Goal: Task Accomplishment & Management: Manage account settings

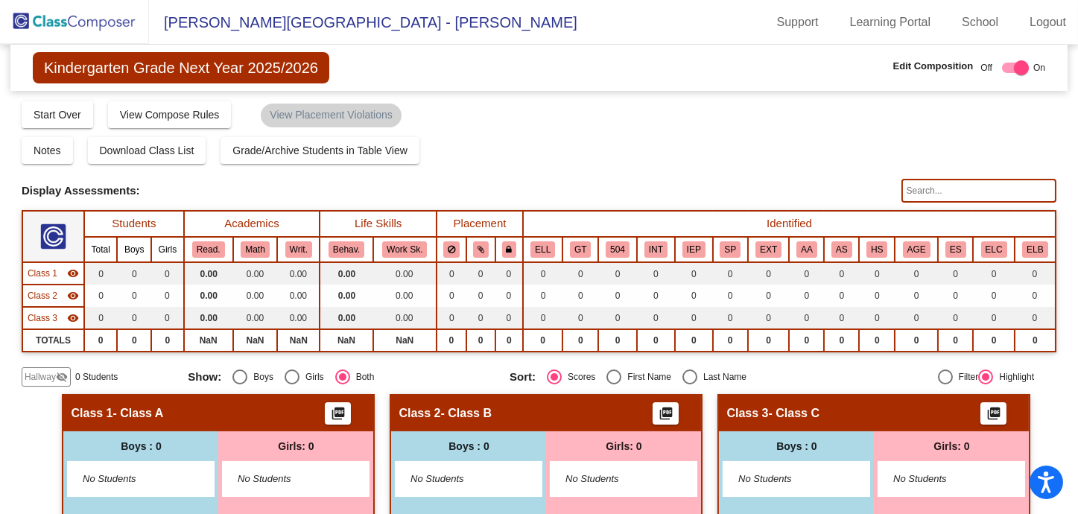
click at [1005, 73] on label at bounding box center [1012, 68] width 33 height 18
checkbox input "false"
click at [119, 68] on span "Kindergarten Grade Next Year 2025/2026" at bounding box center [181, 67] width 296 height 31
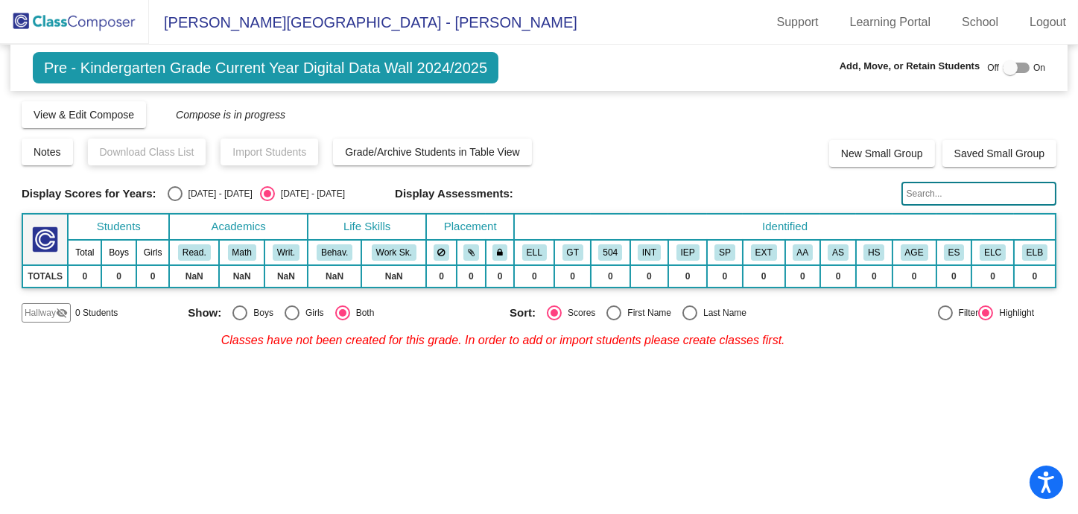
click at [1002, 60] on div at bounding box center [1009, 67] width 15 height 15
checkbox input "true"
click at [70, 105] on button "View & Edit Compose" at bounding box center [84, 114] width 124 height 27
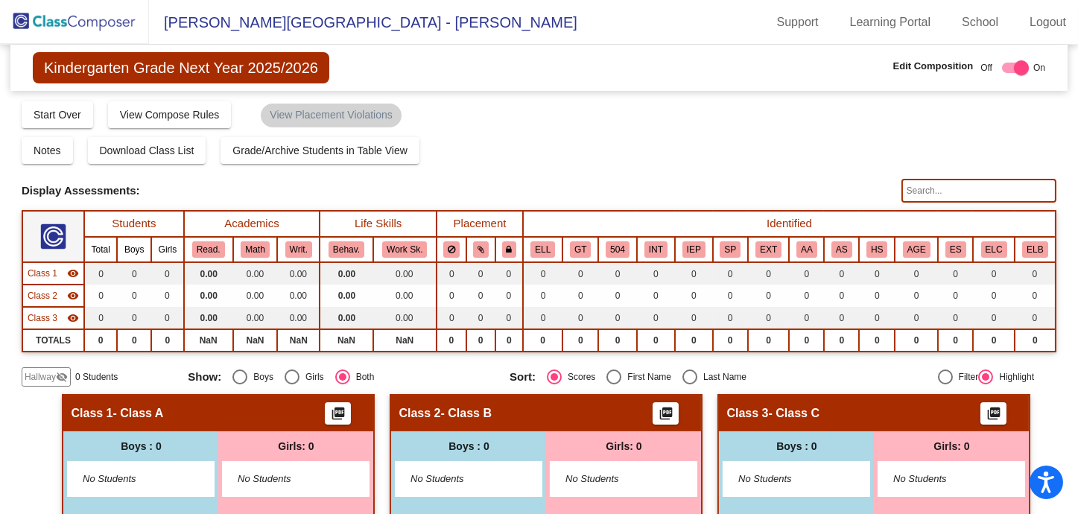
click at [1014, 74] on div at bounding box center [1021, 67] width 15 height 15
checkbox input "false"
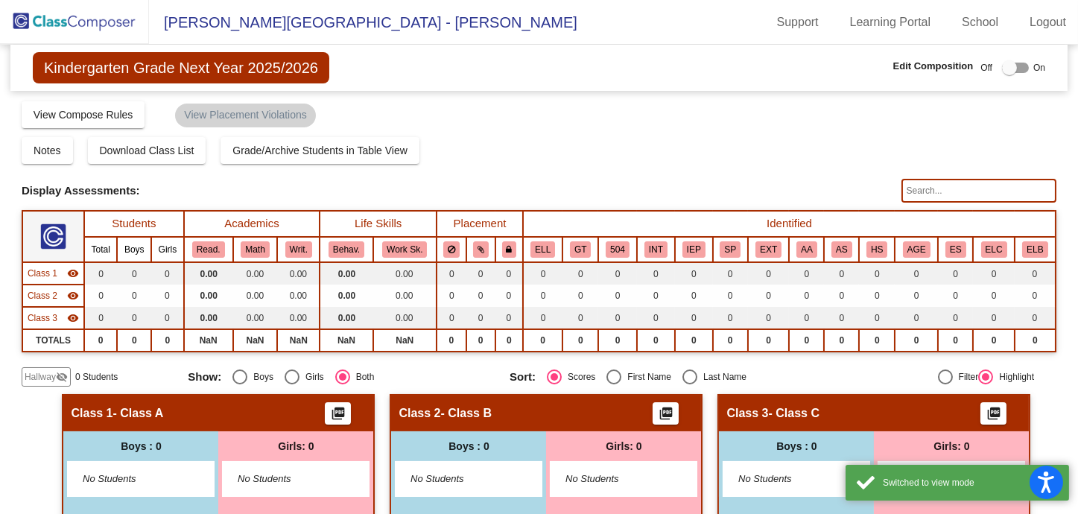
click at [186, 77] on span "Kindergarten Grade Next Year 2025/2026" at bounding box center [181, 67] width 296 height 31
click at [197, 63] on span "Kindergarten Grade Next Year 2025/2026" at bounding box center [181, 67] width 296 height 31
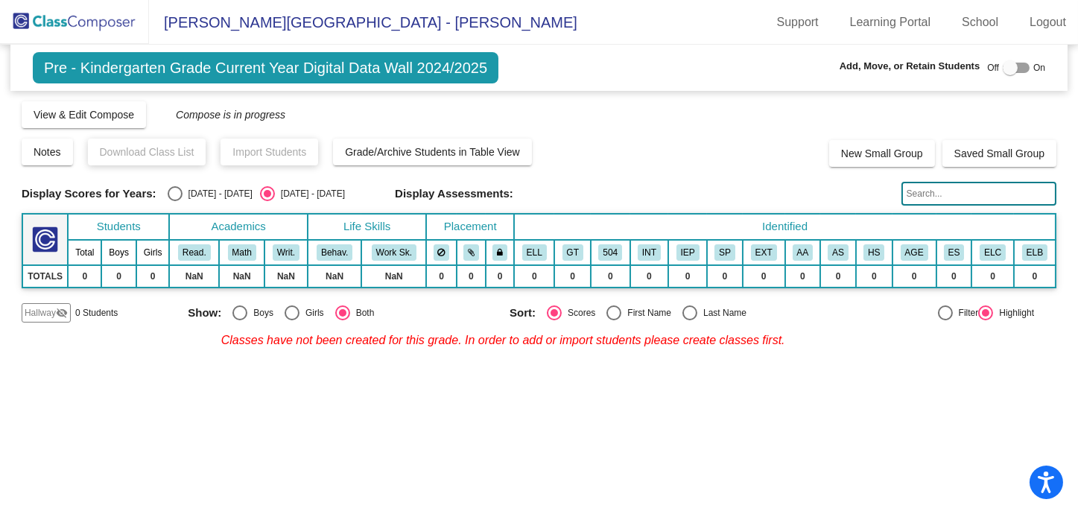
click at [996, 69] on span "Off" at bounding box center [993, 67] width 12 height 13
click at [1012, 68] on div at bounding box center [1009, 67] width 15 height 15
checkbox input "true"
click at [117, 16] on img at bounding box center [74, 22] width 149 height 44
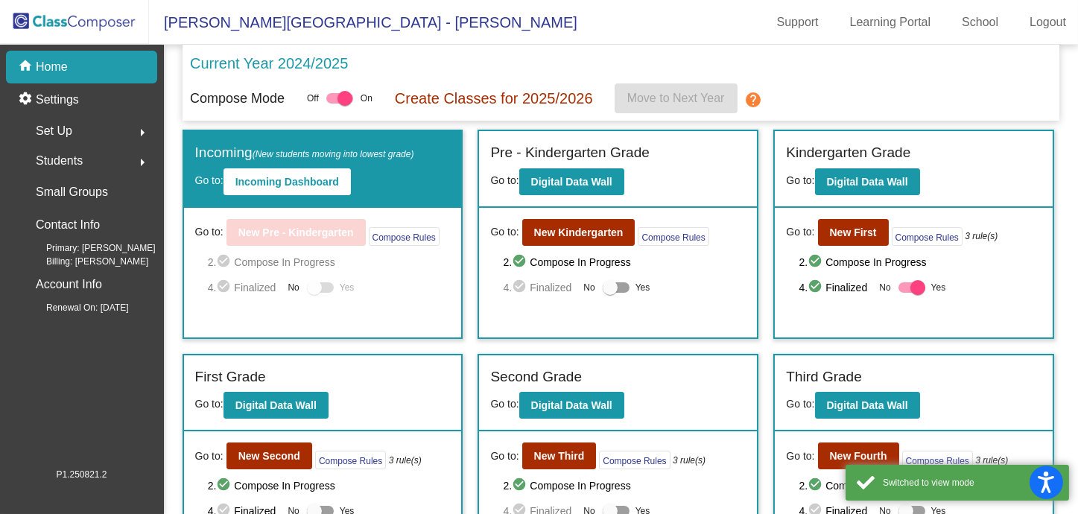
click at [102, 131] on div "Set Up arrow_right" at bounding box center [86, 131] width 142 height 30
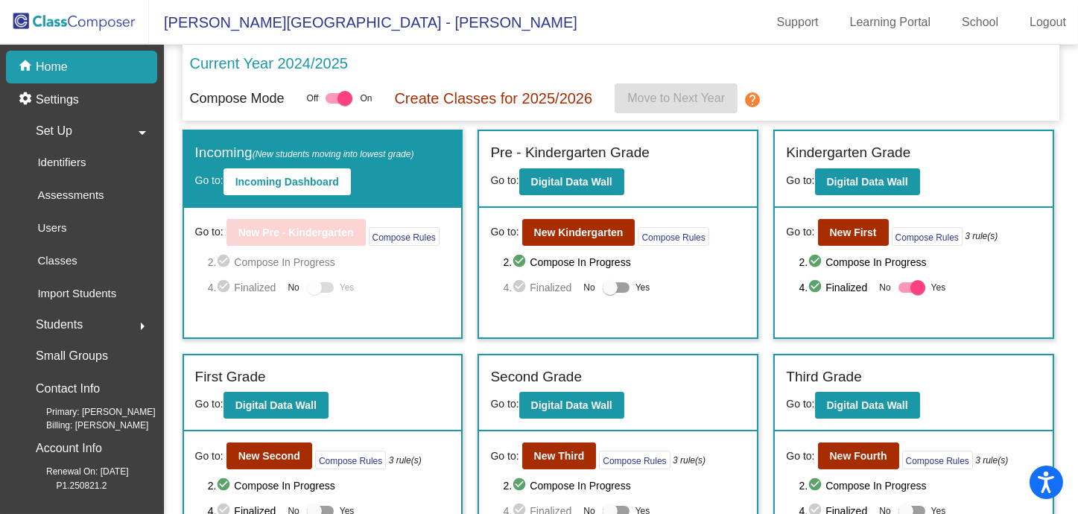
click at [343, 92] on div at bounding box center [344, 98] width 15 height 15
click at [333, 104] on input "checkbox" at bounding box center [332, 104] width 1 height 1
checkbox input "false"
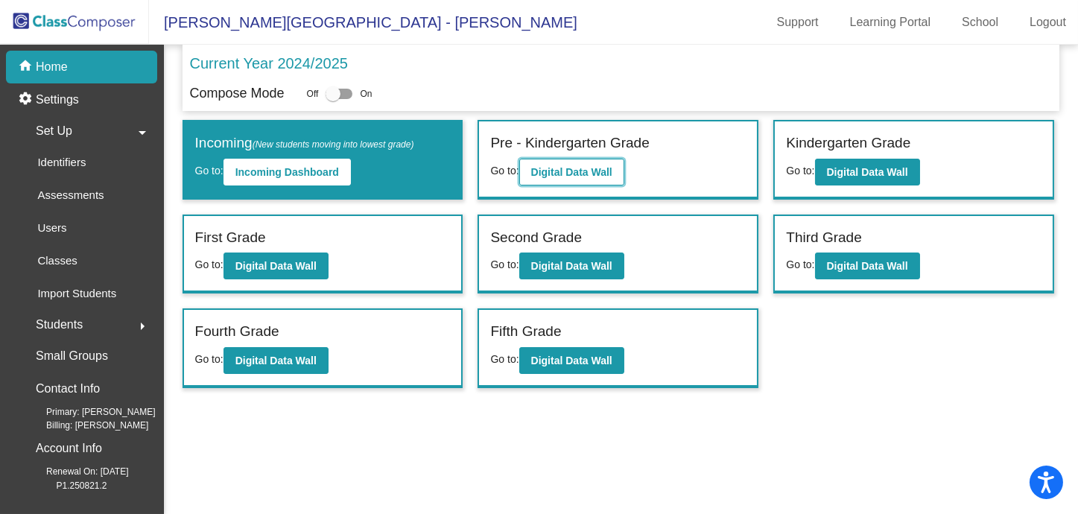
click at [600, 174] on b "Digital Data Wall" at bounding box center [571, 172] width 81 height 12
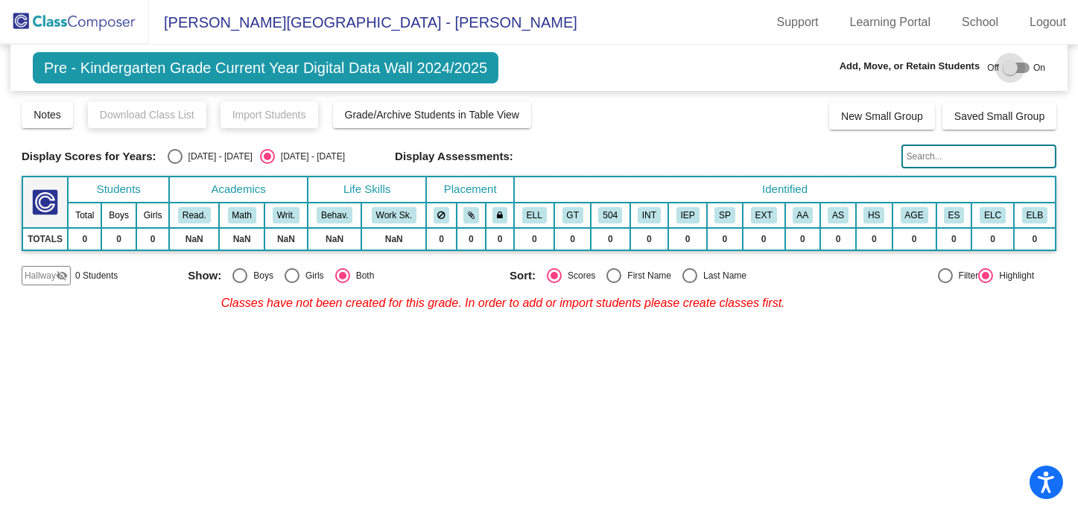
click at [1011, 66] on div at bounding box center [1009, 67] width 15 height 15
checkbox input "true"
click at [264, 70] on span "Pre - Kindergarten Grade Current Year Digital Data Wall 2024/2025" at bounding box center [265, 67] width 465 height 31
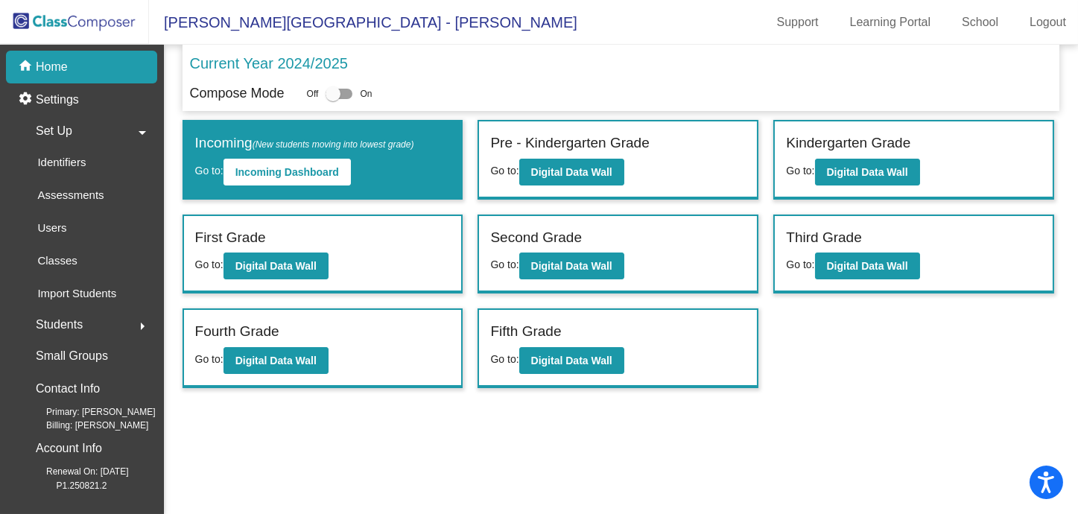
click at [389, 170] on div "Incoming (New students moving into lowest grade) Go to: Incoming Dashboard" at bounding box center [323, 159] width 278 height 77
click at [315, 167] on b "Incoming Dashboard" at bounding box center [287, 172] width 104 height 12
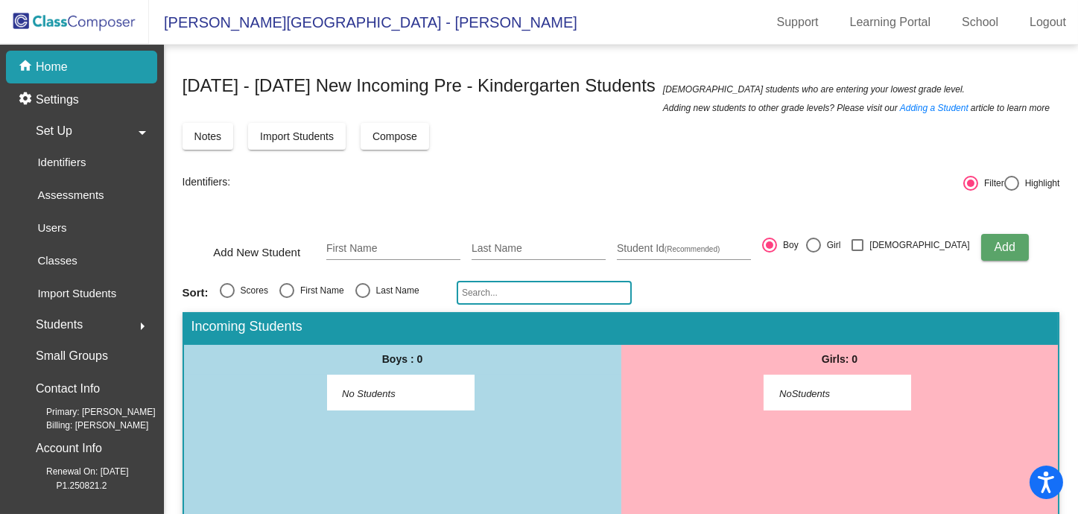
click at [314, 129] on button "Import Students" at bounding box center [297, 136] width 98 height 27
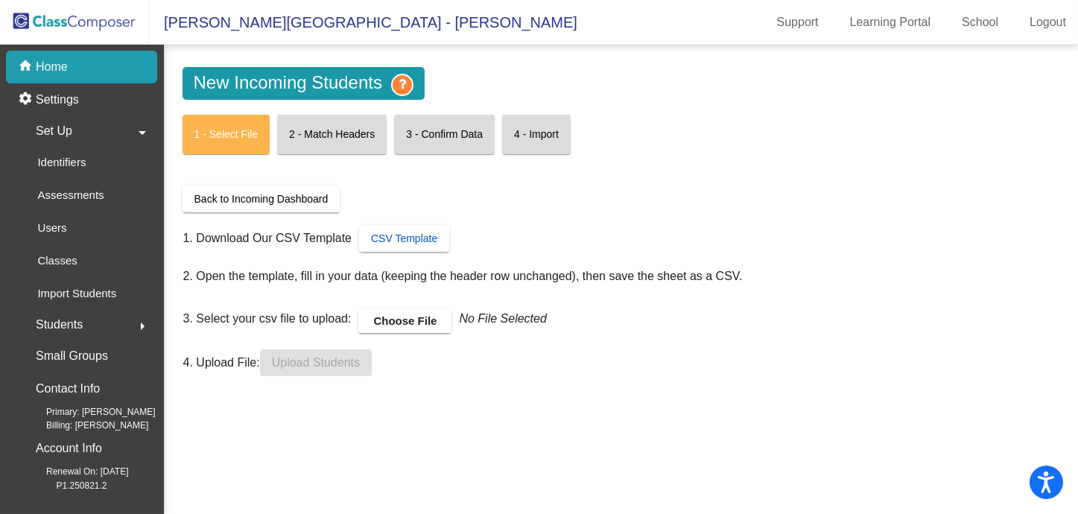
click at [399, 240] on span "CSV Template" at bounding box center [404, 238] width 66 height 12
click at [404, 329] on label "Choose File" at bounding box center [404, 321] width 93 height 24
click at [0, 0] on input "Choose File" at bounding box center [0, 0] width 0 height 0
click at [312, 358] on span "Upload Students" at bounding box center [316, 362] width 88 height 13
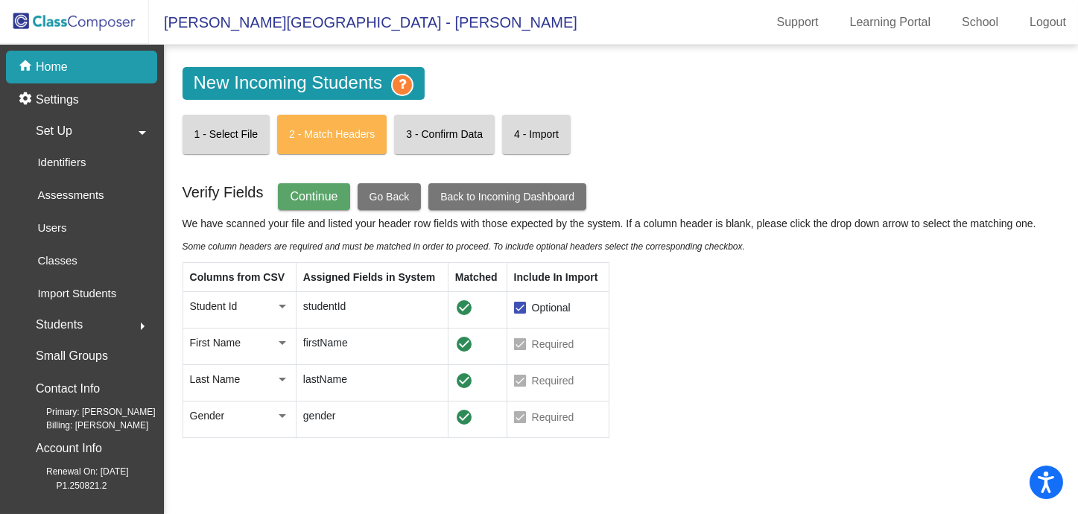
click at [301, 202] on span "Continue" at bounding box center [314, 196] width 48 height 13
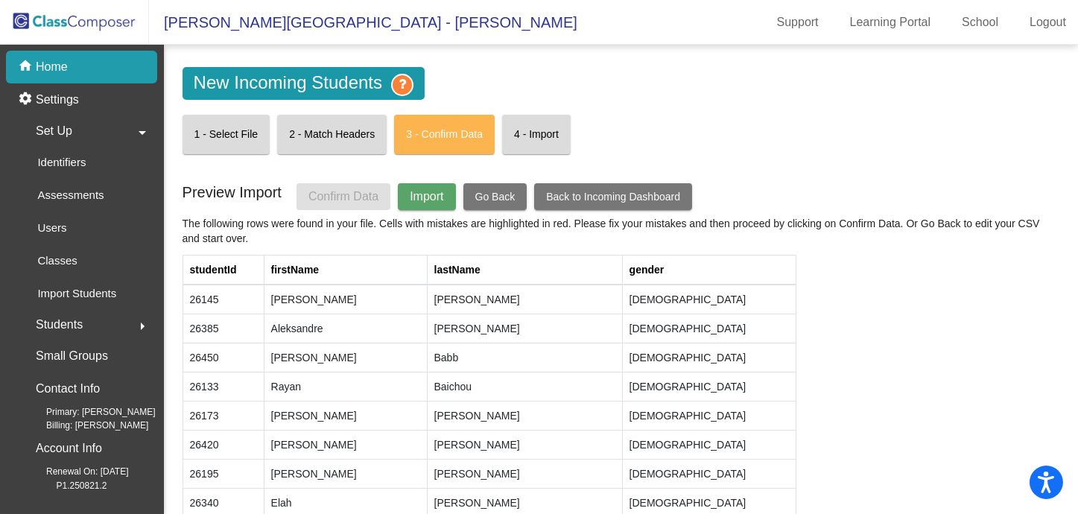
click at [418, 197] on span "Import" at bounding box center [427, 196] width 34 height 13
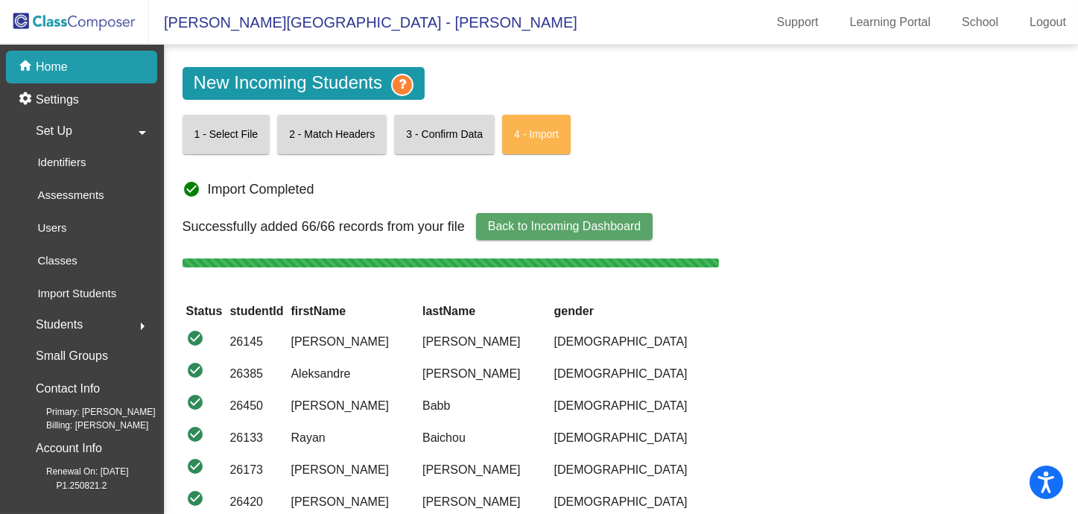
click at [600, 223] on span "Back to Incoming Dashboard" at bounding box center [564, 226] width 153 height 13
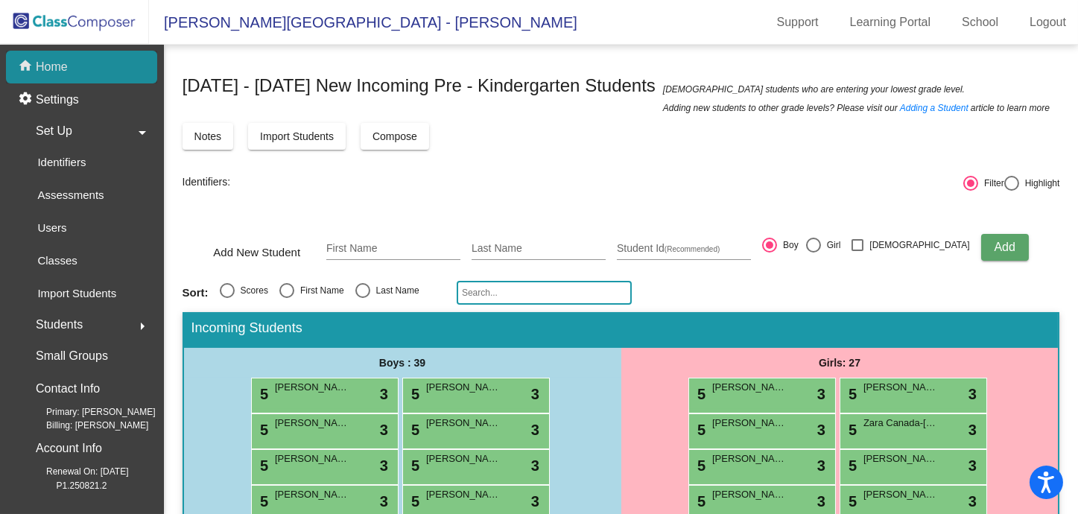
click at [95, 68] on div "home Home" at bounding box center [81, 67] width 151 height 33
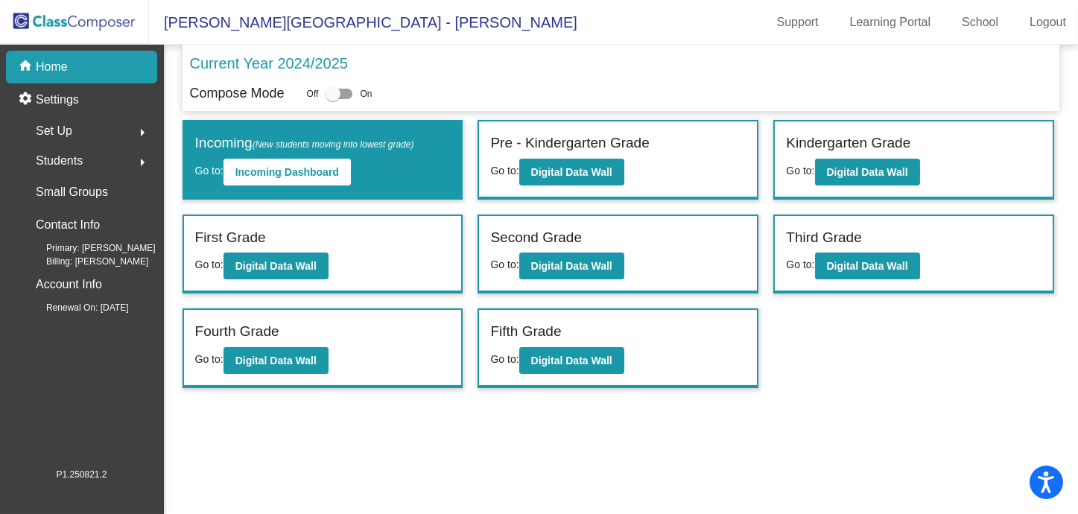
click at [349, 91] on div at bounding box center [338, 94] width 27 height 10
click at [333, 99] on input "checkbox" at bounding box center [332, 99] width 1 height 1
checkbox input "true"
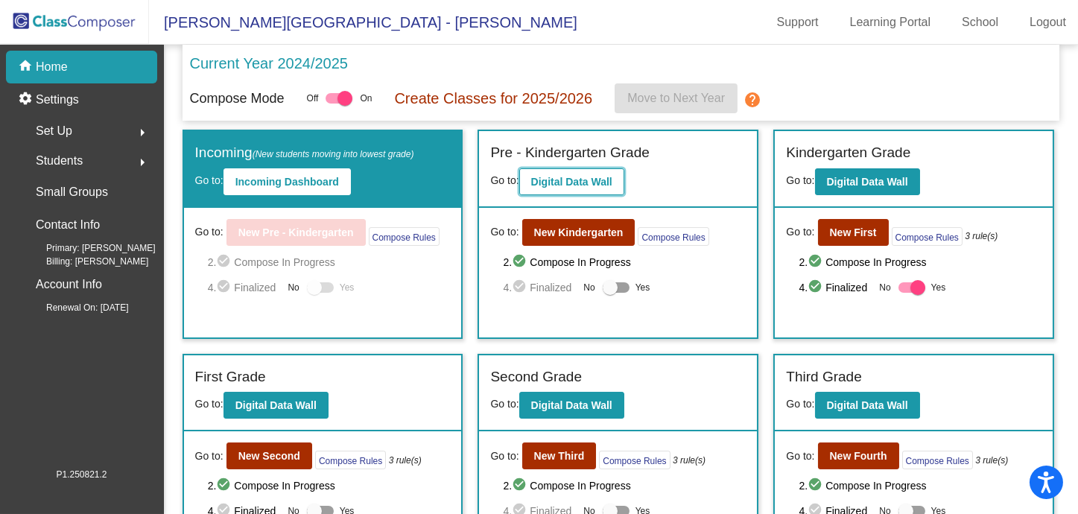
click at [592, 191] on button "Digital Data Wall" at bounding box center [571, 181] width 105 height 27
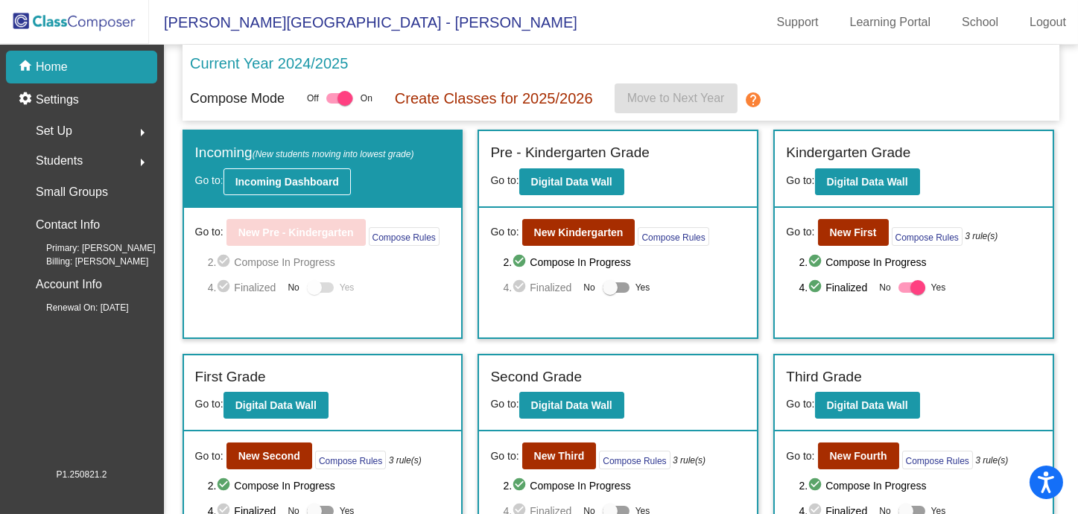
click at [305, 189] on button "Incoming Dashboard" at bounding box center [286, 181] width 127 height 27
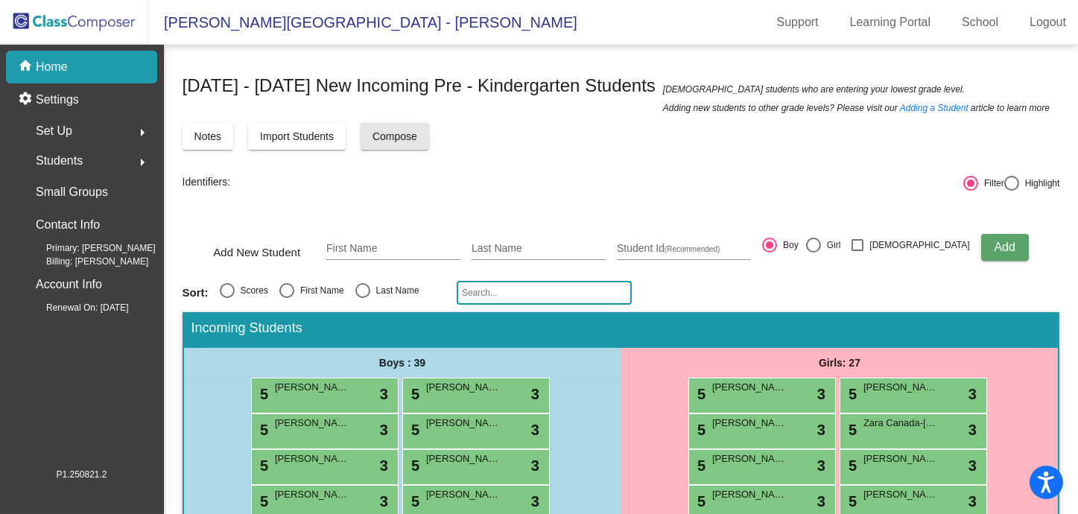
click at [428, 134] on button "Compose" at bounding box center [394, 136] width 69 height 27
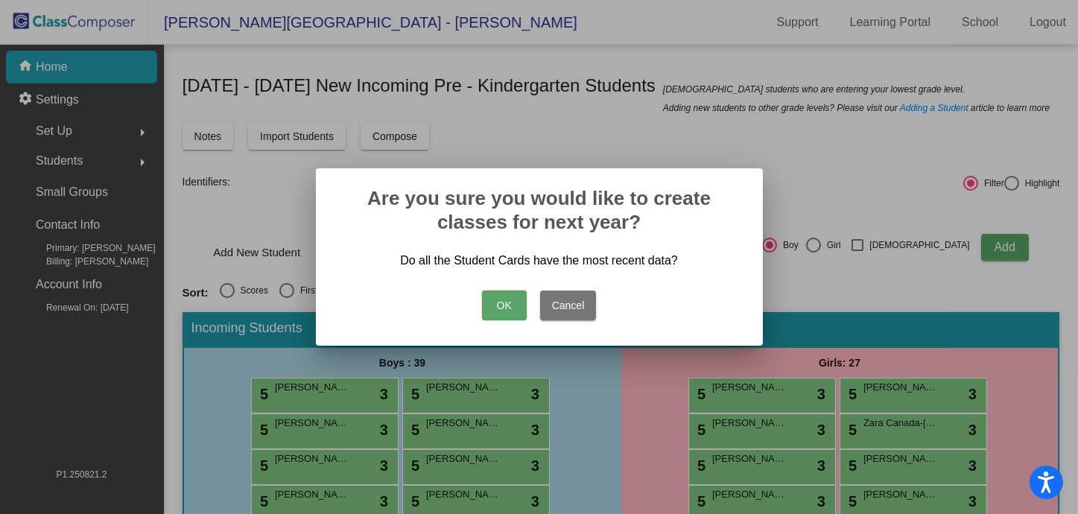
click at [496, 310] on button "OK" at bounding box center [504, 305] width 45 height 30
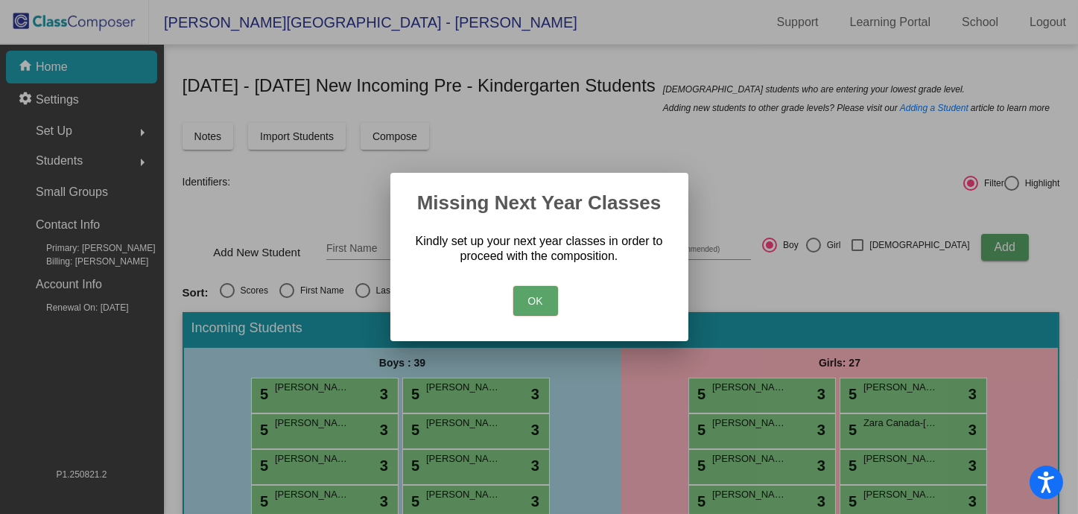
click at [539, 304] on button "OK" at bounding box center [535, 301] width 45 height 30
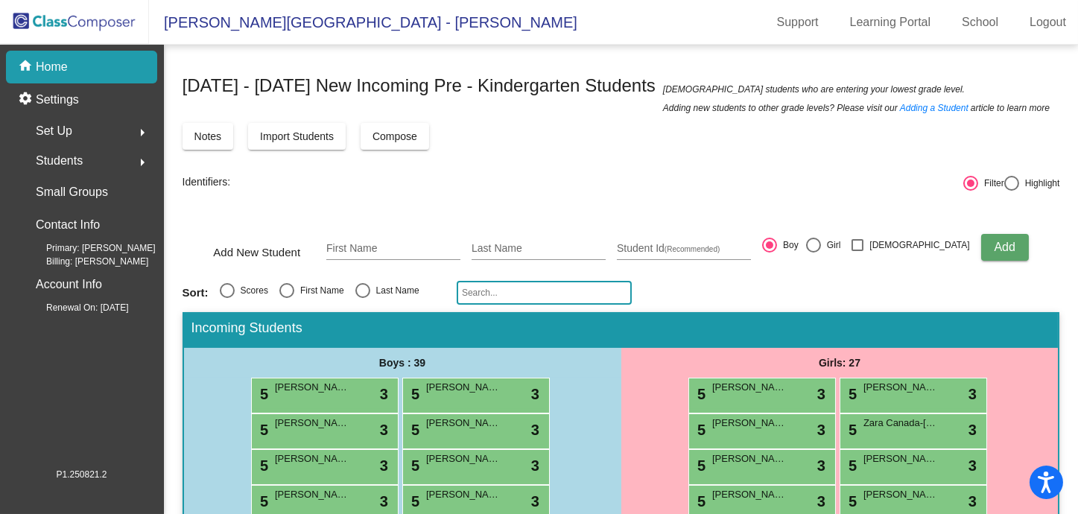
click at [81, 138] on div "Set Up arrow_right" at bounding box center [86, 131] width 142 height 30
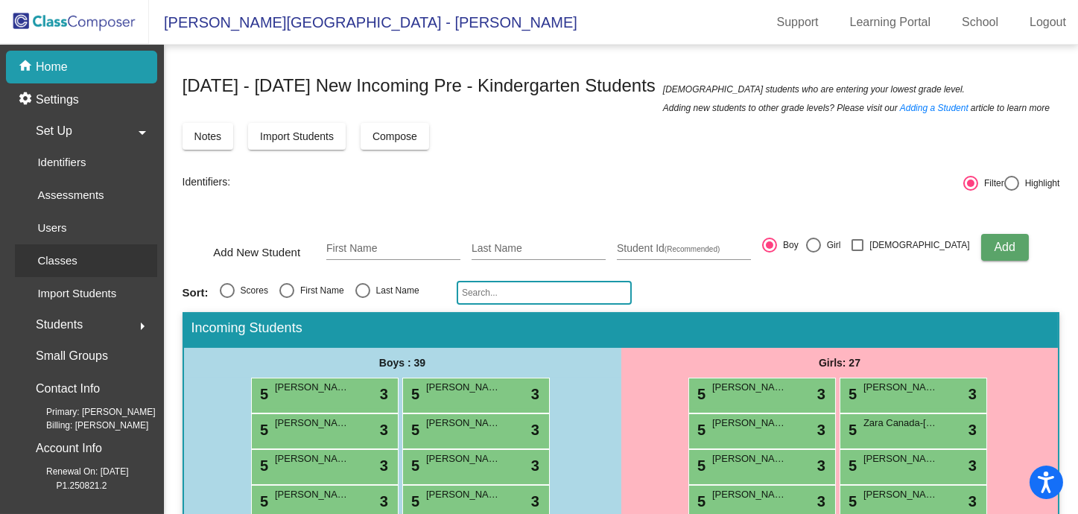
click at [113, 265] on link "Classes" at bounding box center [86, 260] width 142 height 33
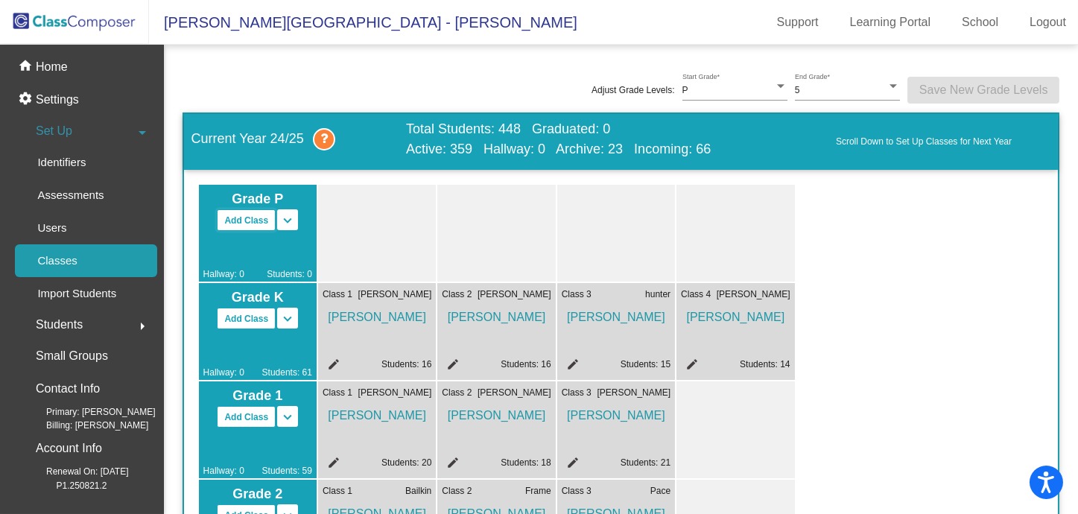
click at [256, 220] on button "Add Class" at bounding box center [246, 220] width 59 height 22
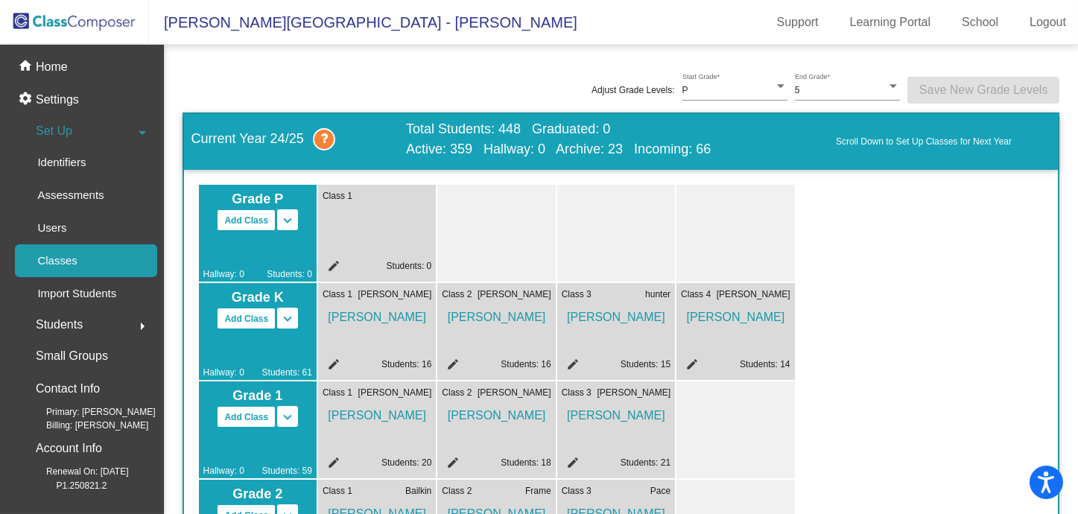
click at [343, 193] on span "Class 1" at bounding box center [337, 195] width 30 height 13
click at [332, 264] on mat-icon "edit" at bounding box center [331, 268] width 18 height 18
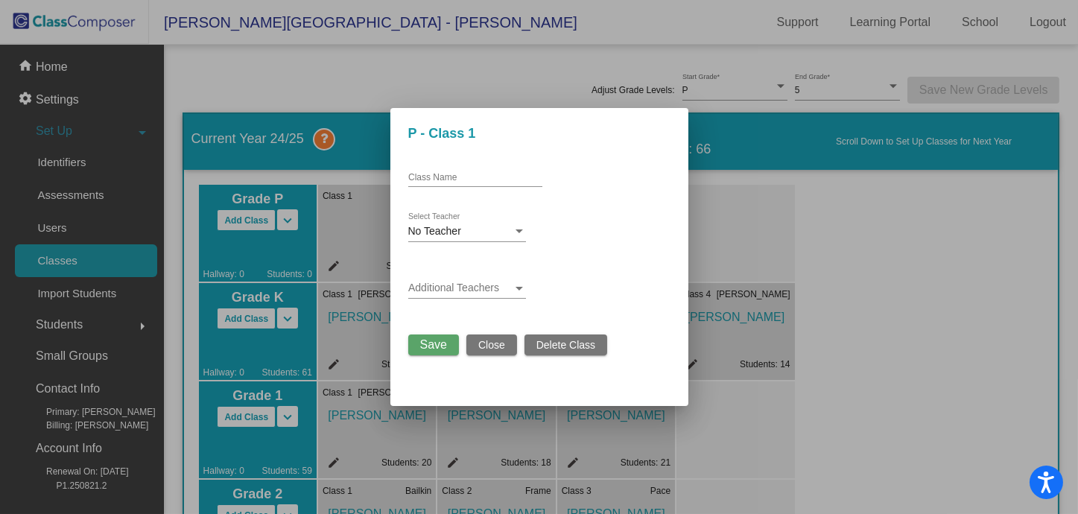
click at [521, 226] on div at bounding box center [518, 232] width 13 height 12
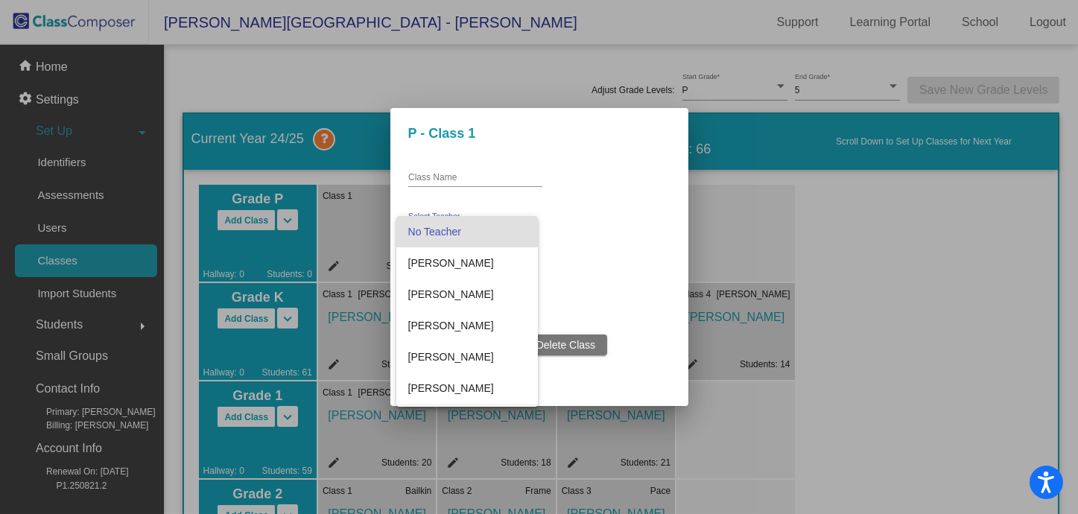
scroll to position [99, 0]
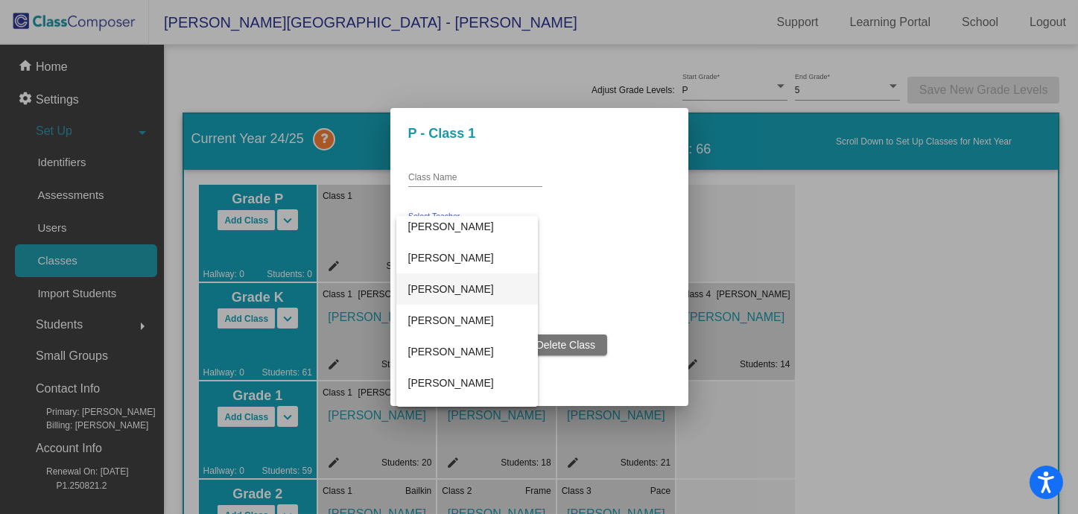
click at [484, 279] on span "[PERSON_NAME]" at bounding box center [467, 288] width 118 height 31
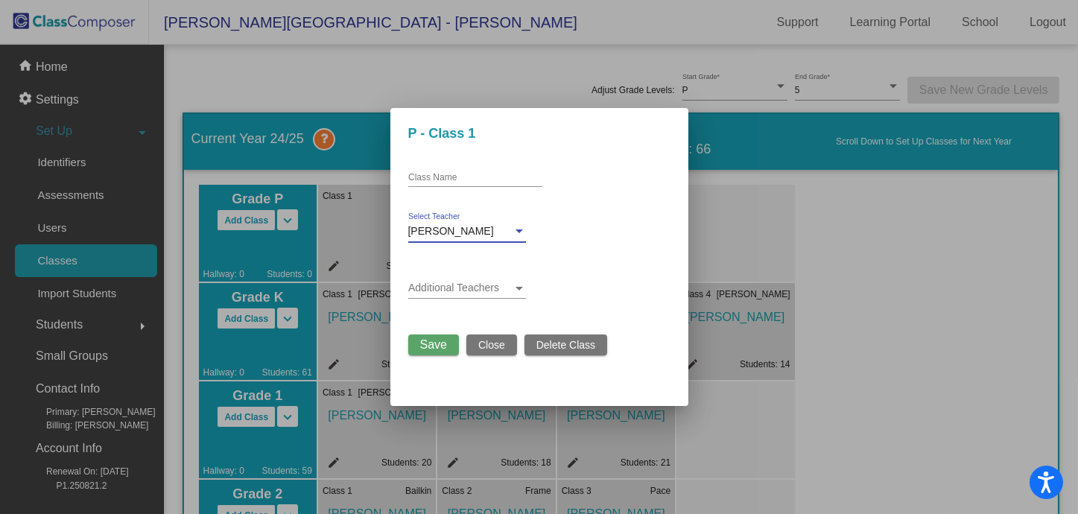
click at [425, 340] on span "Save" at bounding box center [433, 344] width 27 height 13
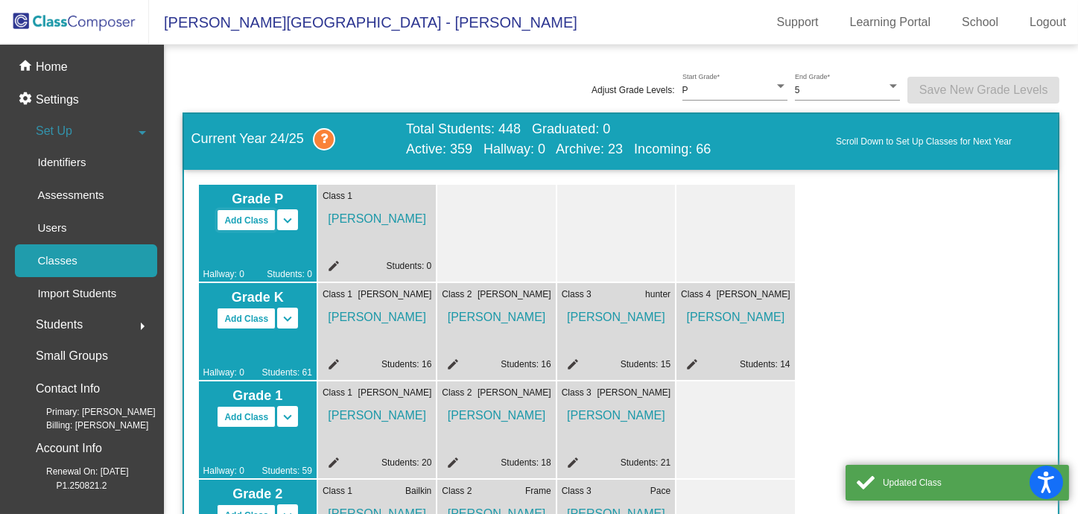
click at [238, 214] on button "Add Class" at bounding box center [246, 220] width 59 height 22
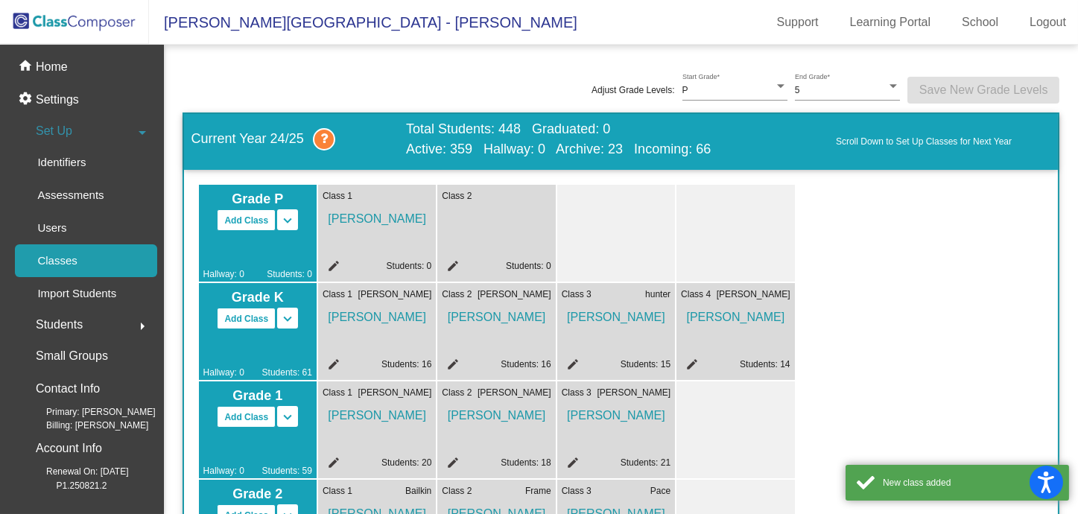
click at [447, 263] on mat-icon "edit" at bounding box center [451, 268] width 18 height 18
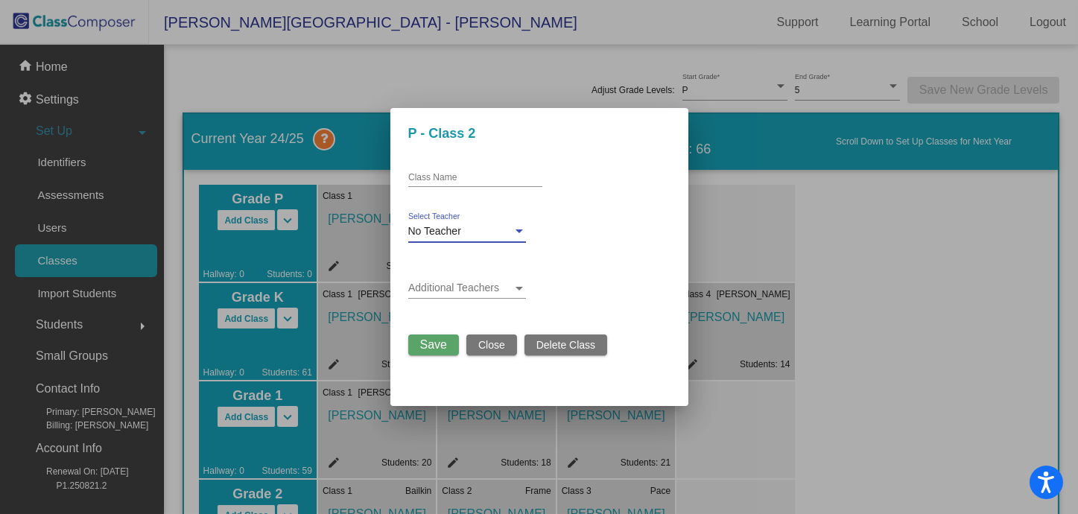
click at [483, 237] on div "No Teacher" at bounding box center [460, 232] width 104 height 12
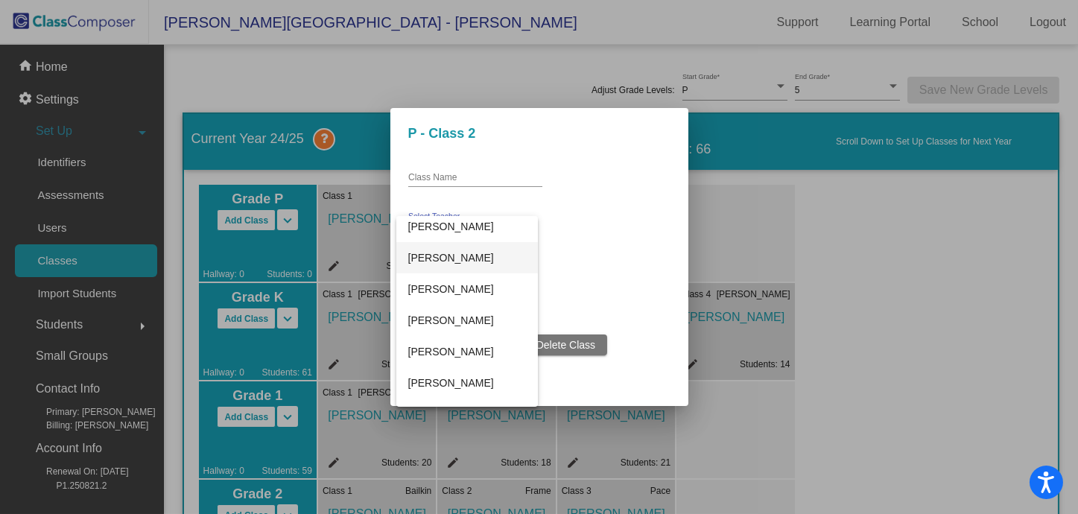
click at [464, 257] on span "[PERSON_NAME]" at bounding box center [467, 257] width 118 height 31
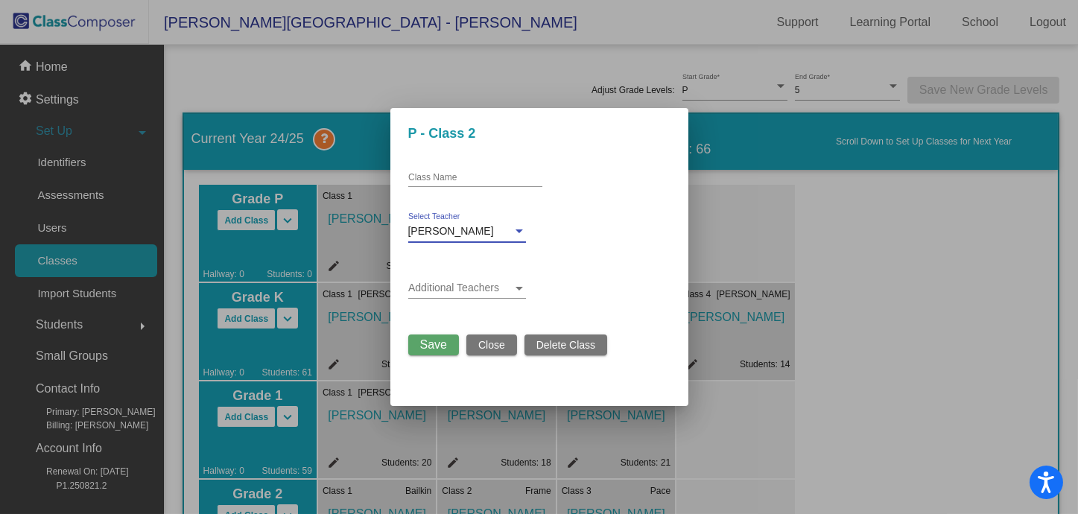
click at [425, 337] on button "Save" at bounding box center [433, 344] width 51 height 21
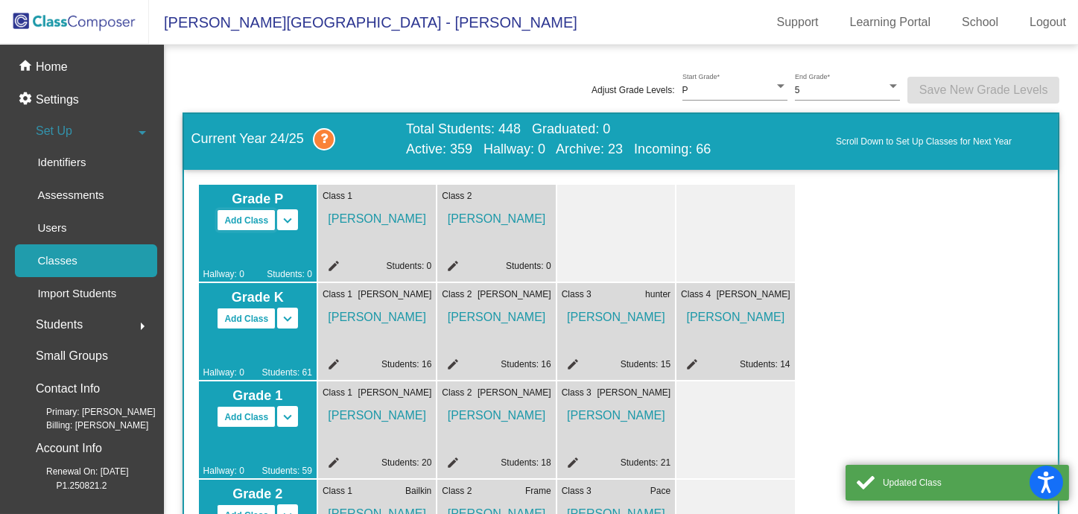
click at [247, 212] on button "Add Class" at bounding box center [246, 220] width 59 height 22
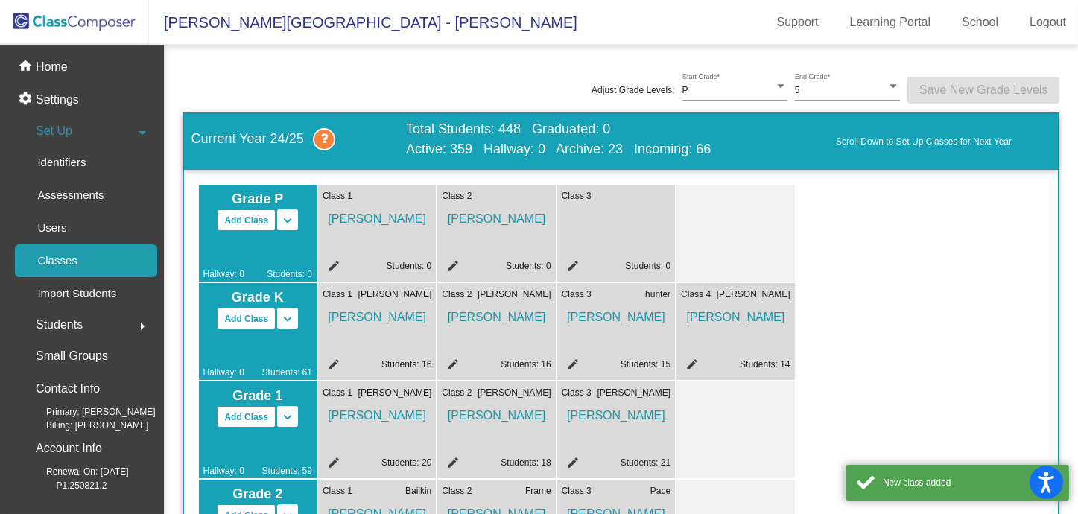
click at [576, 262] on mat-icon "edit" at bounding box center [571, 268] width 18 height 18
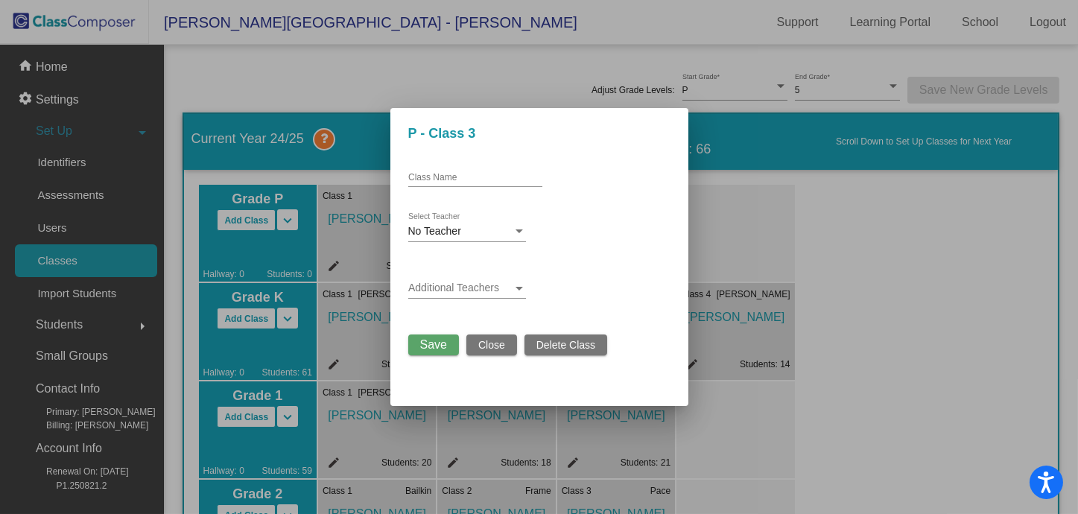
click at [504, 173] on input "Class Name" at bounding box center [475, 178] width 134 height 10
type input "W"
click at [517, 235] on div at bounding box center [518, 232] width 13 height 12
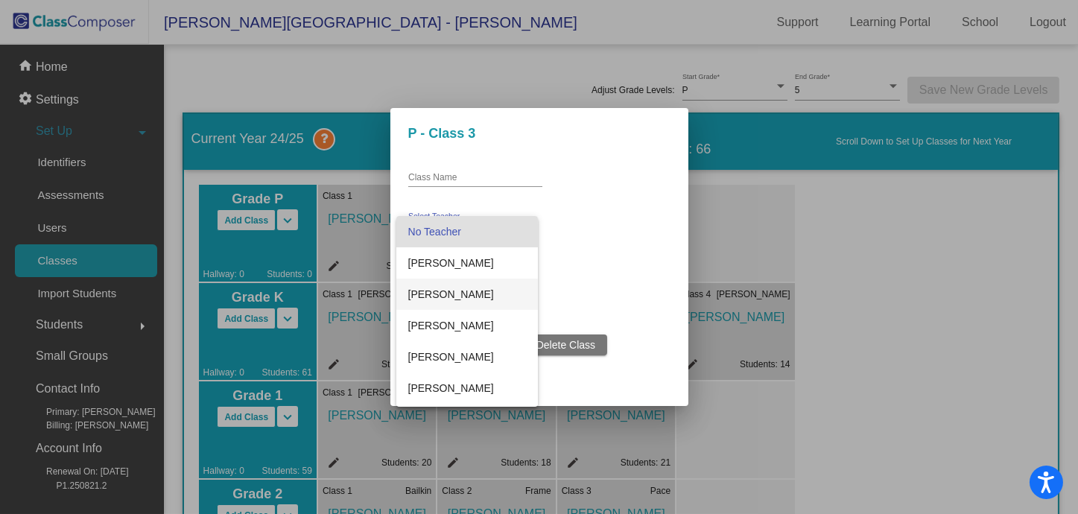
click at [493, 286] on span "[PERSON_NAME]" at bounding box center [467, 294] width 118 height 31
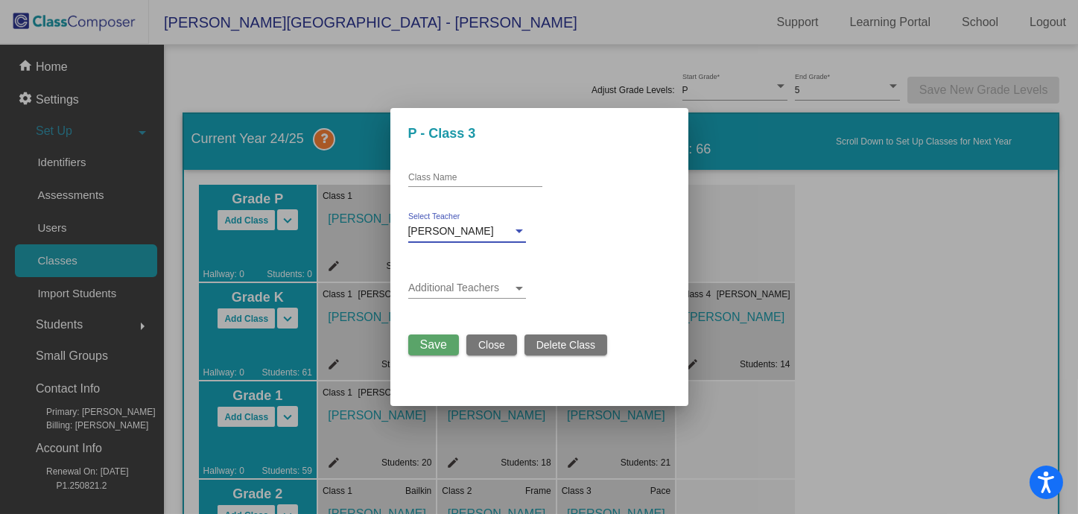
click at [515, 229] on div at bounding box center [518, 231] width 7 height 4
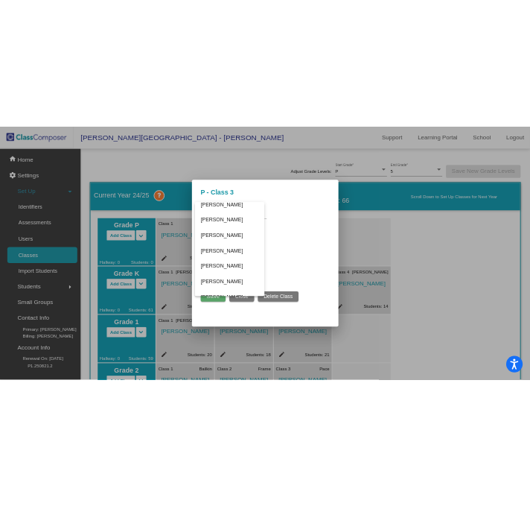
scroll to position [204, 0]
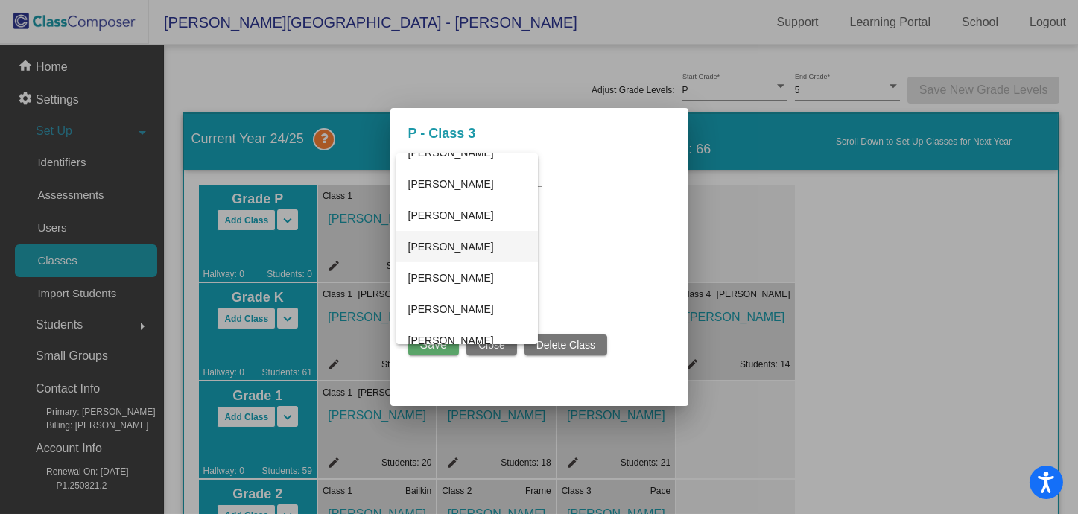
click at [482, 254] on span "[PERSON_NAME]" at bounding box center [467, 246] width 118 height 31
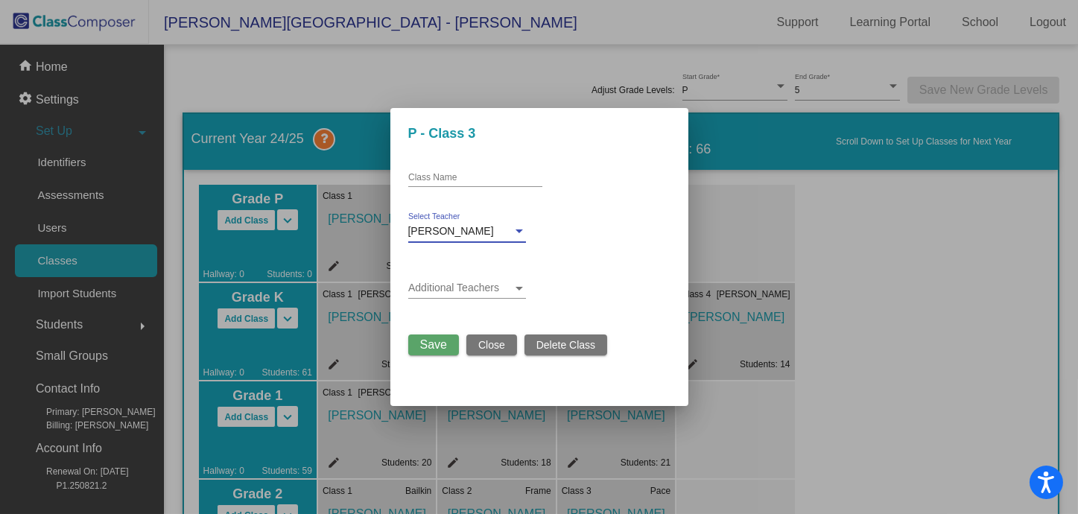
click at [435, 339] on span "Save" at bounding box center [433, 344] width 27 height 13
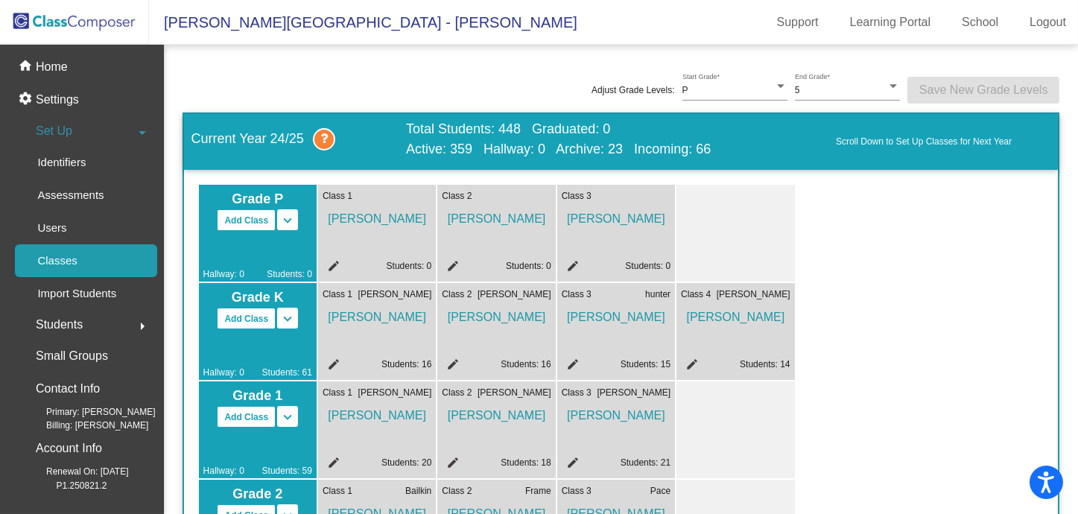
click at [334, 268] on mat-icon "edit" at bounding box center [331, 268] width 18 height 18
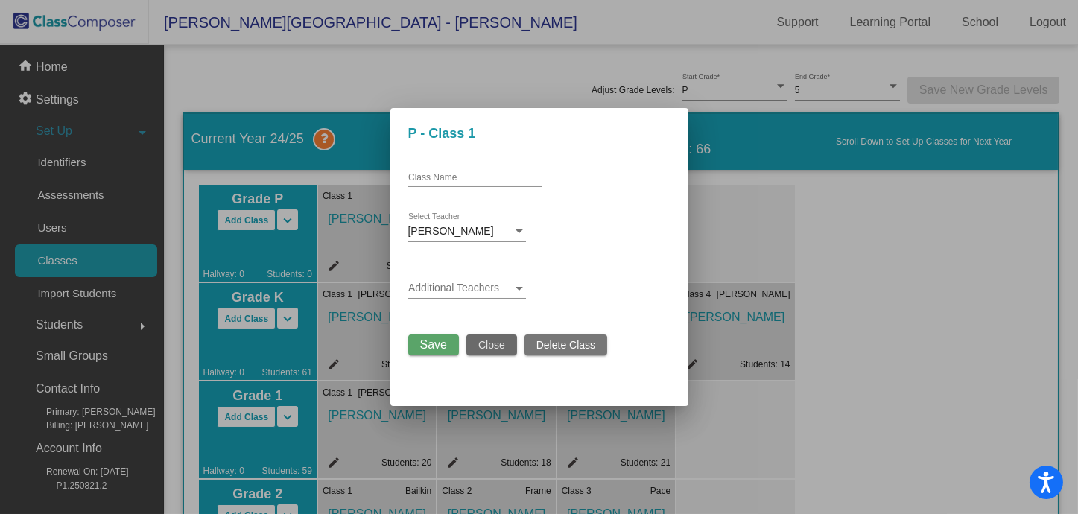
click at [501, 346] on span "Close" at bounding box center [491, 345] width 27 height 12
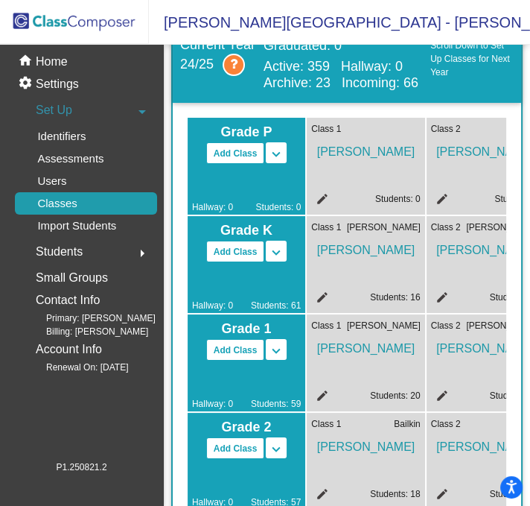
scroll to position [0, 0]
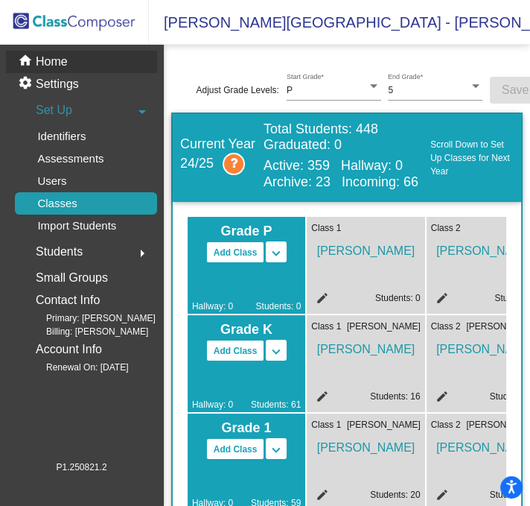
click at [86, 66] on div "home Home" at bounding box center [81, 62] width 151 height 22
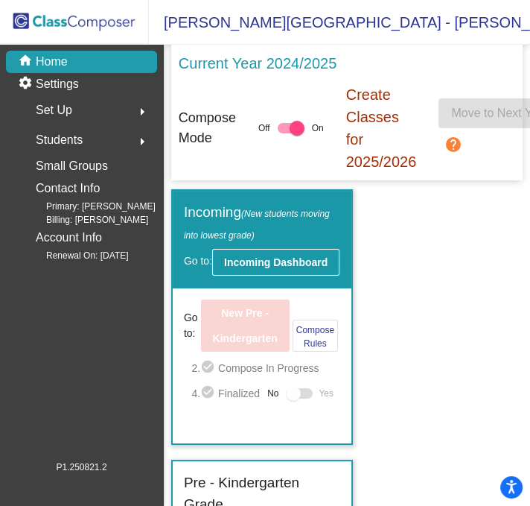
click at [284, 268] on b "Incoming Dashboard" at bounding box center [276, 262] width 104 height 12
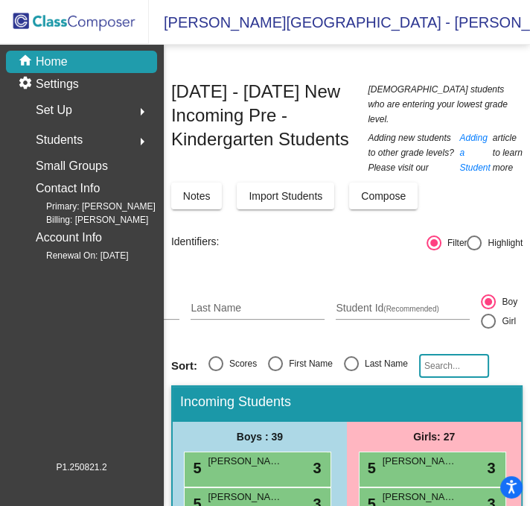
click at [371, 190] on span "Compose" at bounding box center [383, 196] width 45 height 12
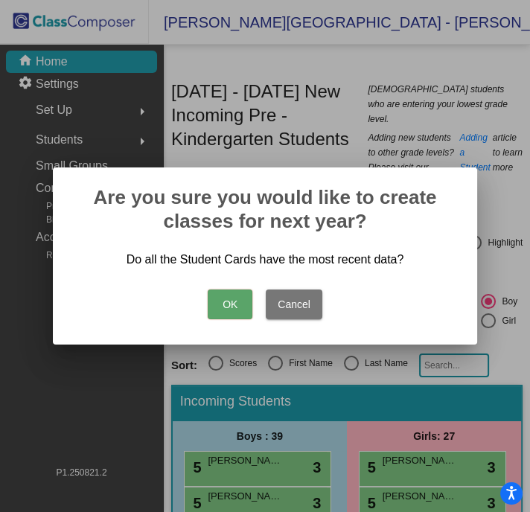
click at [215, 308] on button "OK" at bounding box center [230, 305] width 45 height 30
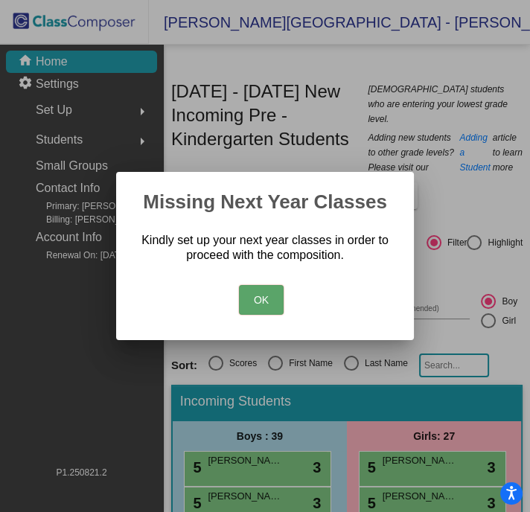
click at [264, 299] on button "OK" at bounding box center [261, 300] width 45 height 30
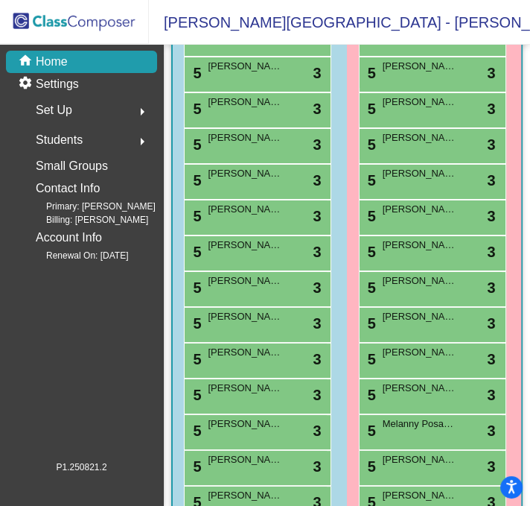
scroll to position [156, 0]
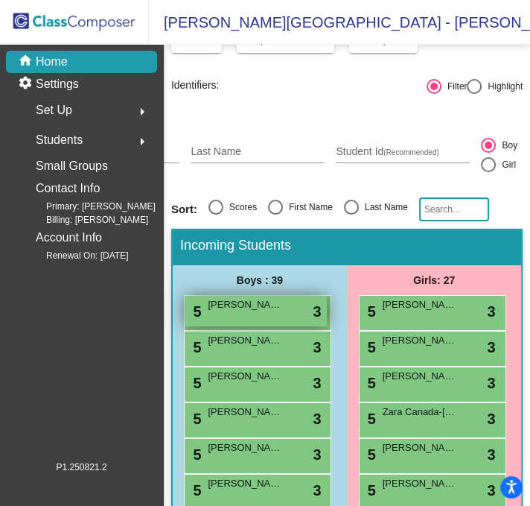
click at [266, 297] on span "[PERSON_NAME]" at bounding box center [245, 304] width 74 height 15
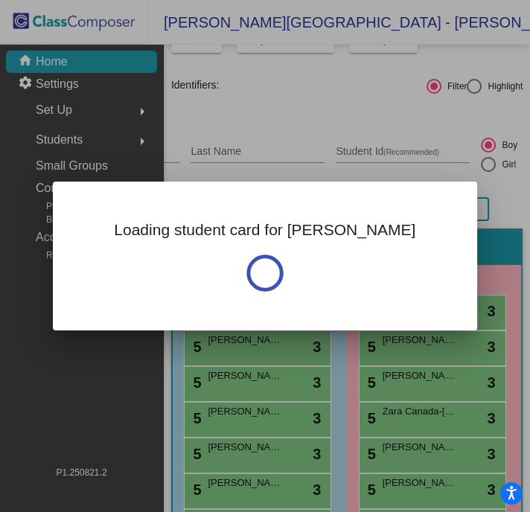
click at [266, 295] on div "Loading student card for [PERSON_NAME]" at bounding box center [265, 256] width 425 height 149
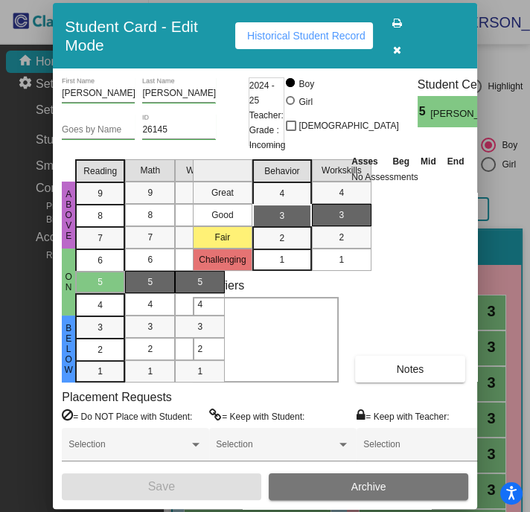
click at [271, 134] on span "Grade : Incoming" at bounding box center [267, 138] width 36 height 30
click at [400, 43] on span "button" at bounding box center [397, 49] width 8 height 12
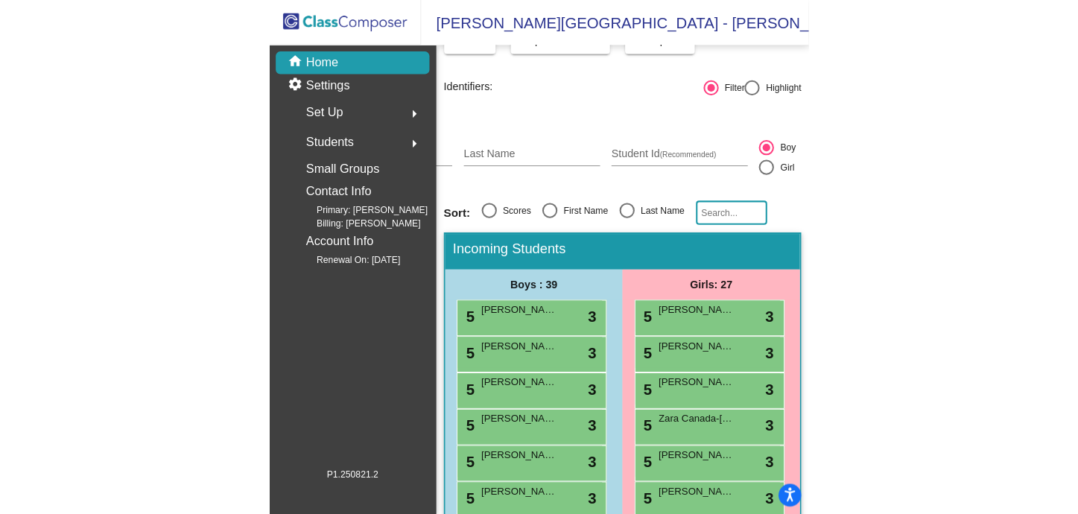
scroll to position [0, 0]
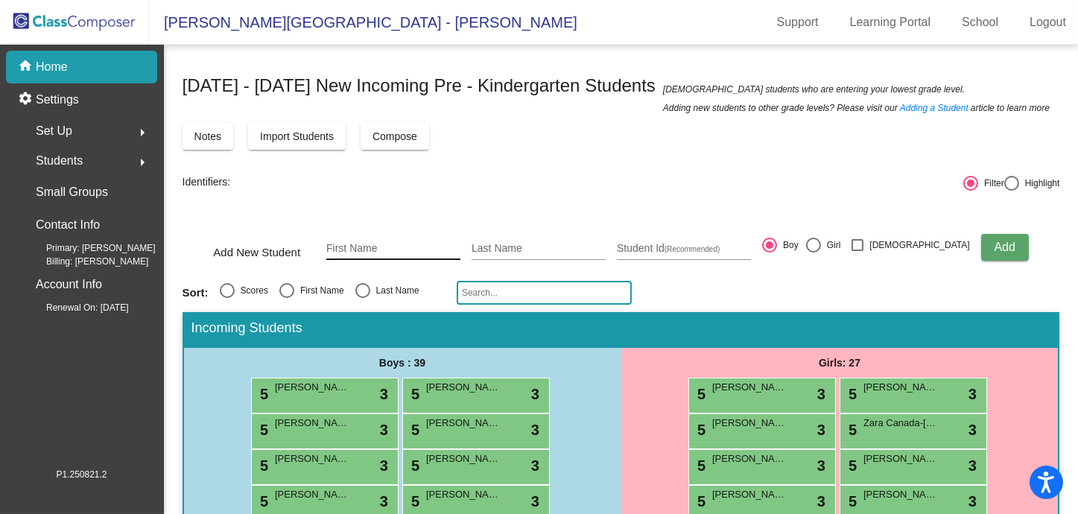
drag, startPoint x: 534, startPoint y: 168, endPoint x: 370, endPoint y: 236, distance: 177.6
click at [370, 236] on div "First Name" at bounding box center [393, 244] width 134 height 31
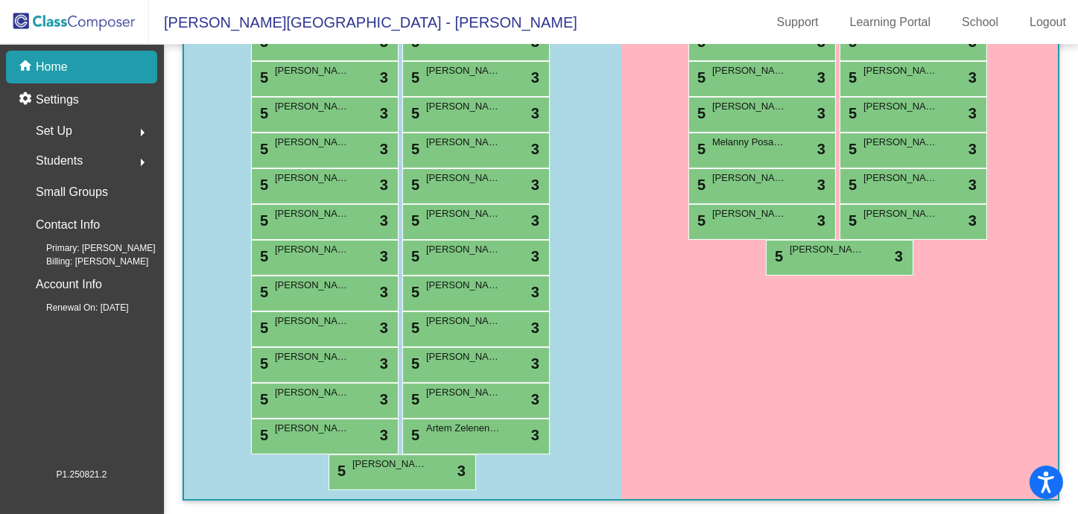
scroll to position [205, 0]
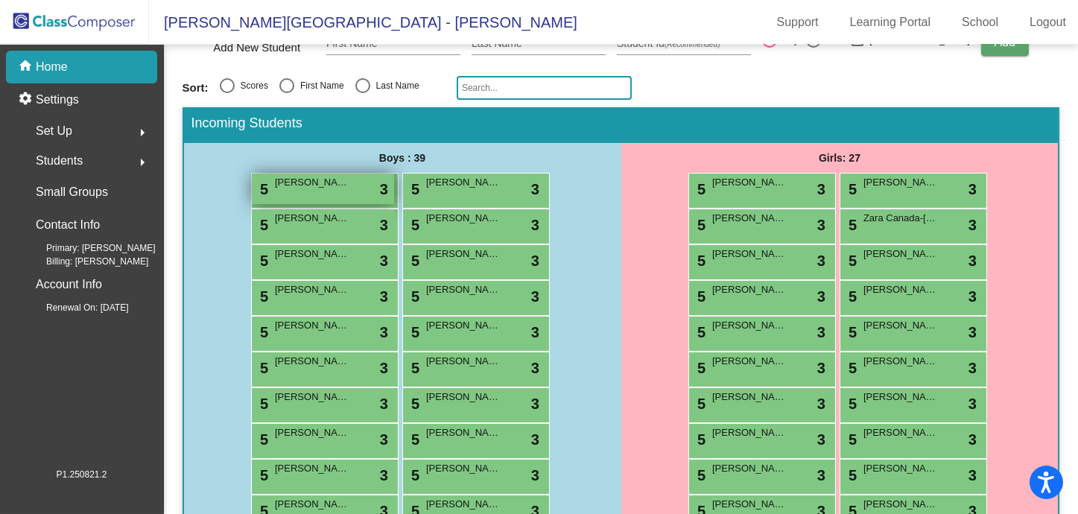
click at [356, 188] on div "5 [PERSON_NAME] lock do_not_disturb_alt 3" at bounding box center [323, 189] width 142 height 31
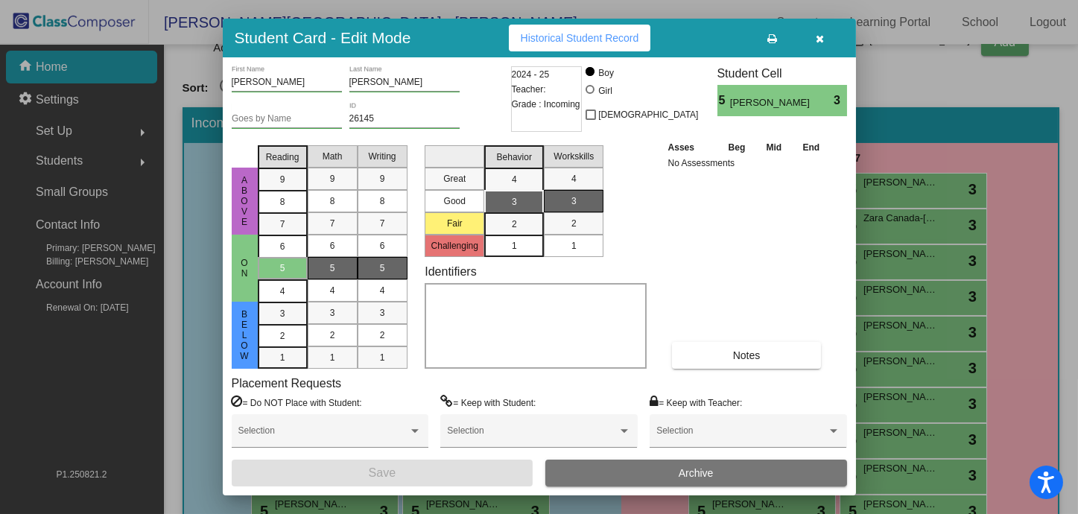
click at [545, 106] on span "Grade : Incoming" at bounding box center [546, 104] width 69 height 15
click at [818, 42] on icon "button" at bounding box center [820, 39] width 8 height 10
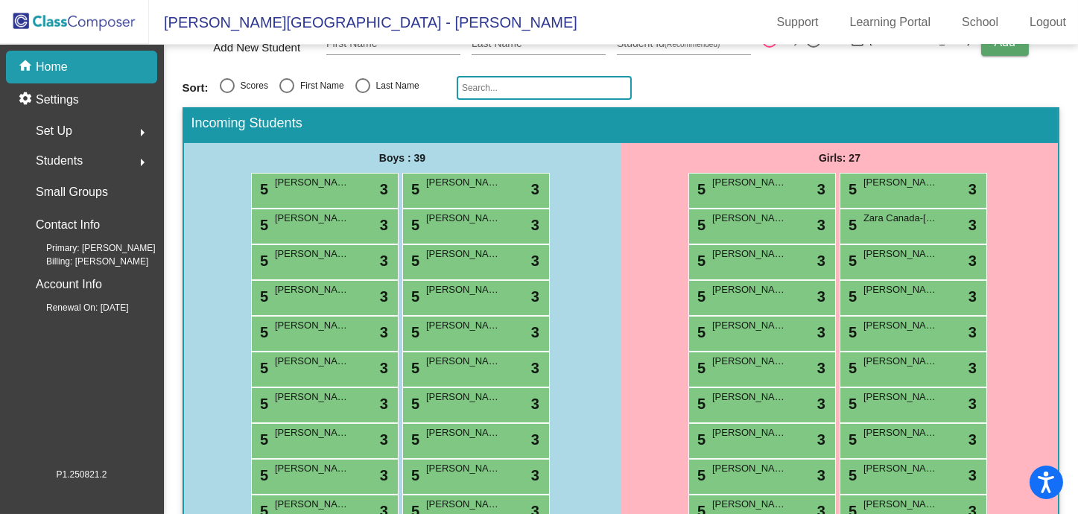
scroll to position [0, 0]
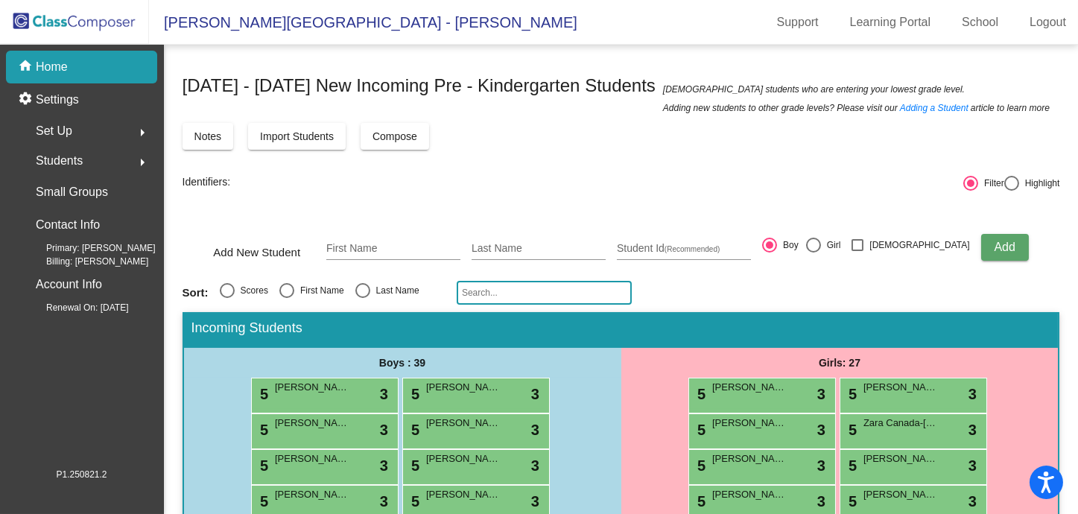
click at [69, 136] on span "Set Up" at bounding box center [54, 131] width 36 height 21
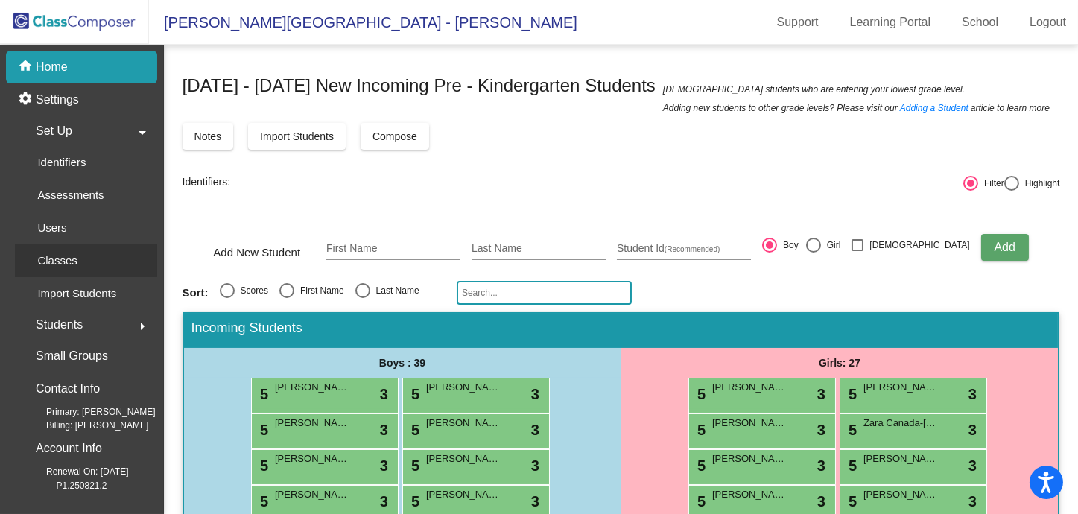
click at [85, 252] on div "Classes" at bounding box center [52, 260] width 74 height 33
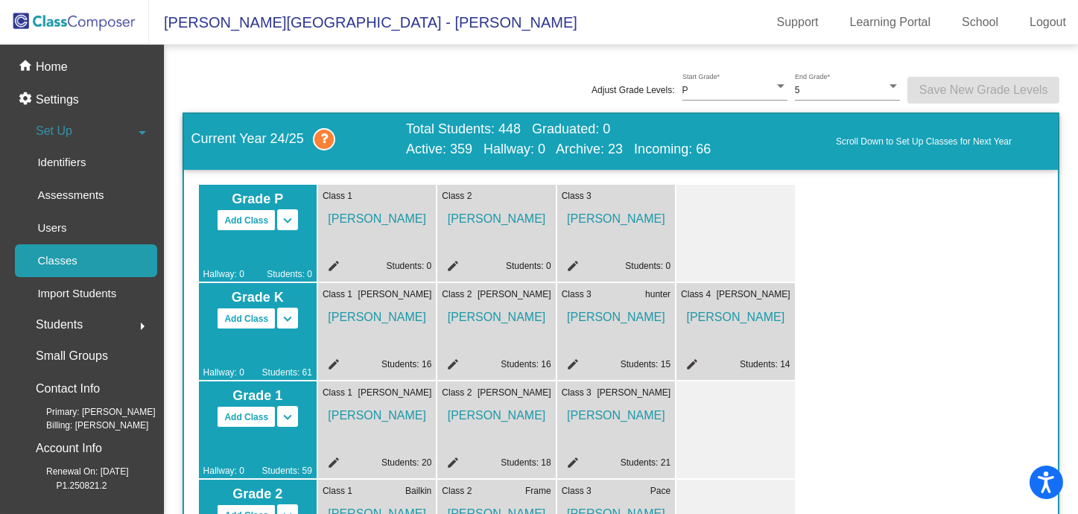
click at [288, 221] on mat-icon "keyboard_arrow_down" at bounding box center [288, 221] width 18 height 18
click at [288, 221] on mat-icon "keyboard_arrow_up" at bounding box center [288, 221] width 18 height 18
click at [123, 302] on div "Import Students" at bounding box center [71, 293] width 113 height 33
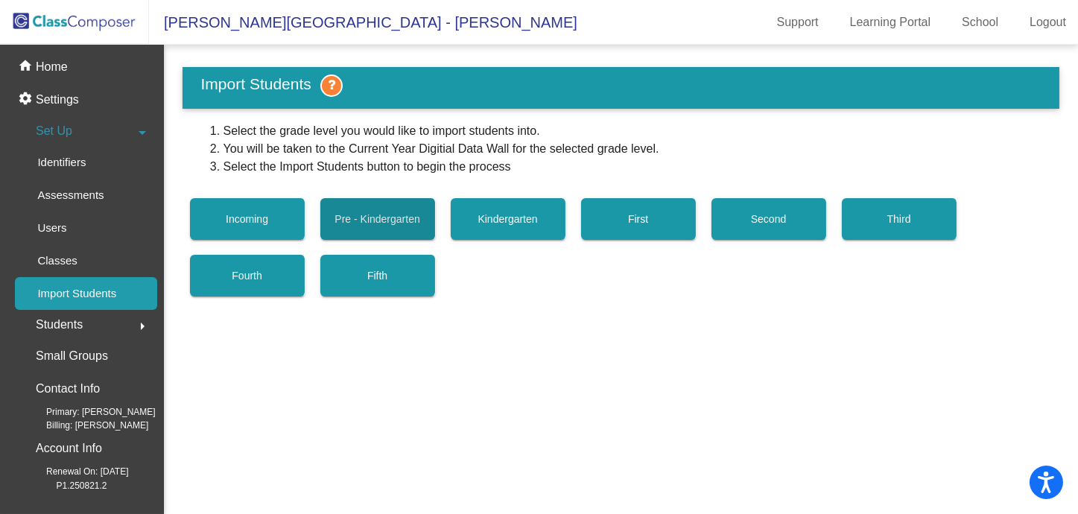
click at [401, 220] on span "Pre - Kindergarten" at bounding box center [376, 219] width 85 height 12
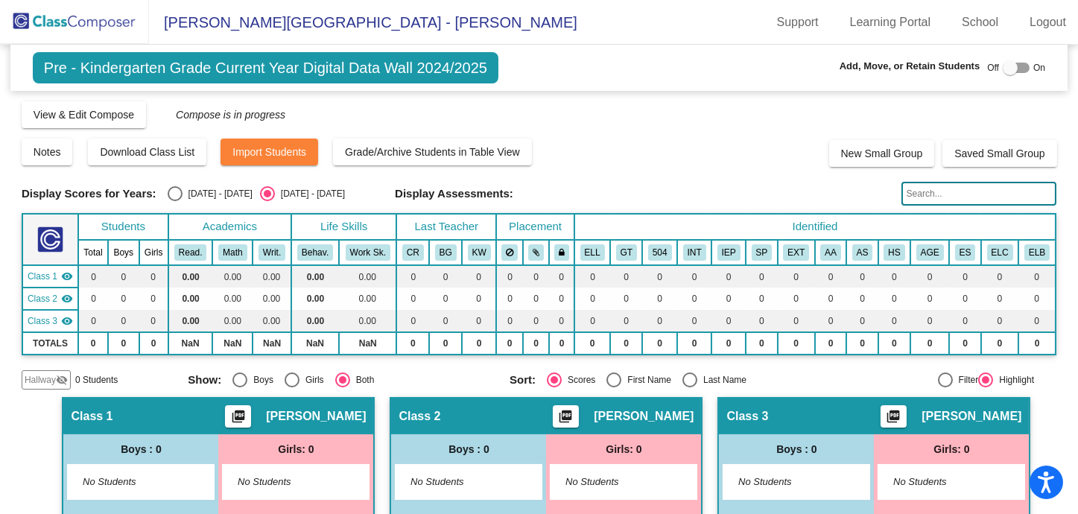
click at [1010, 65] on div at bounding box center [1015, 68] width 27 height 10
checkbox input "true"
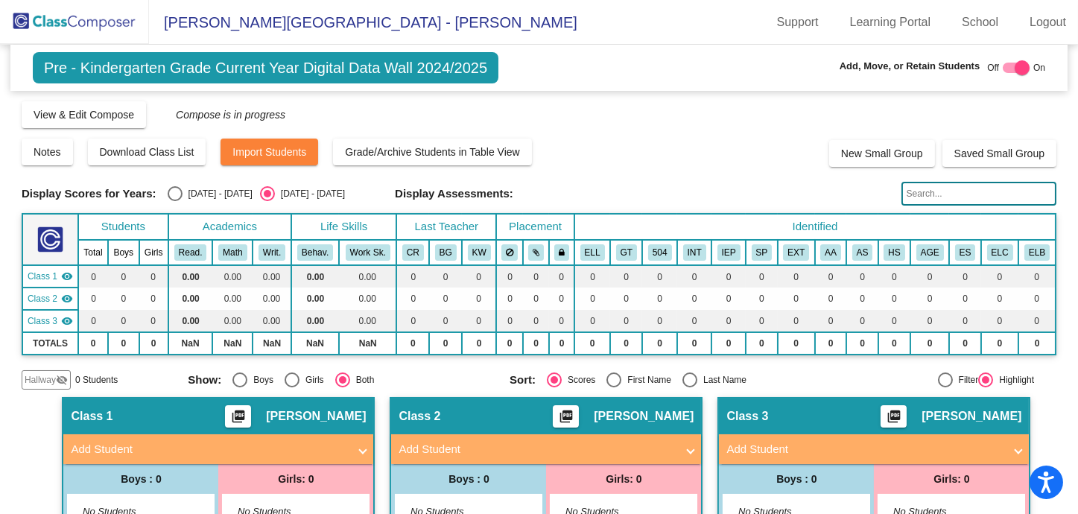
click at [57, 370] on div "Hallway visibility_off" at bounding box center [46, 379] width 49 height 19
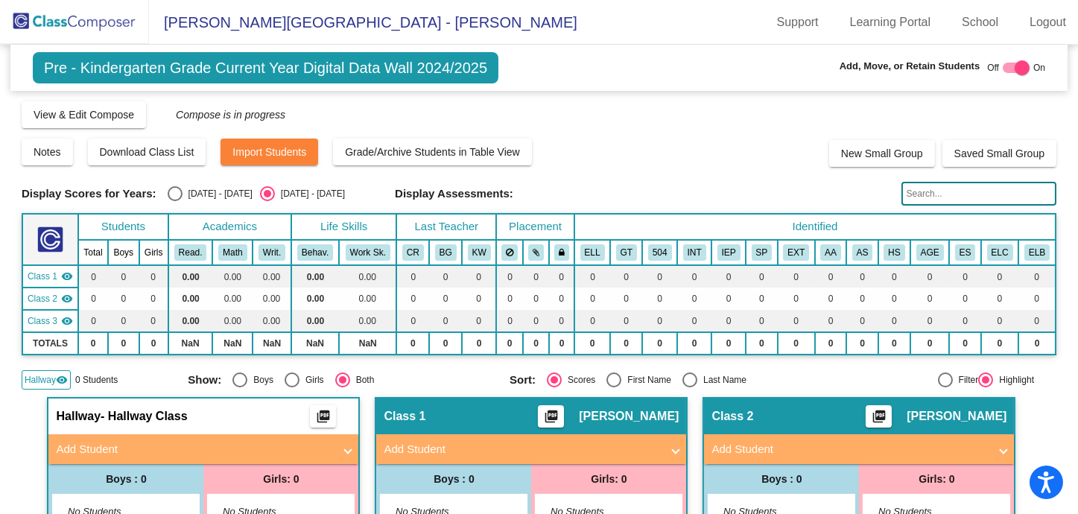
scroll to position [198, 0]
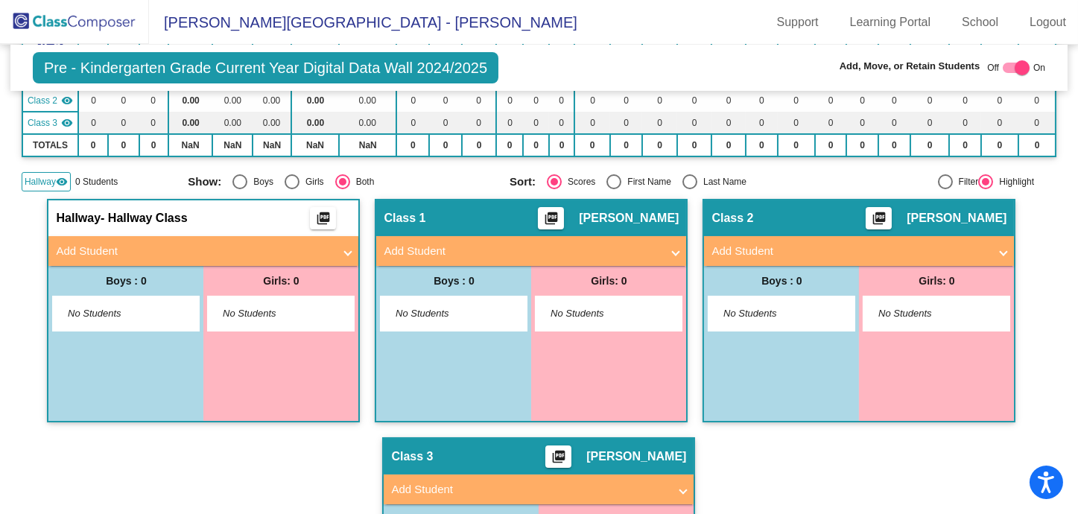
click at [195, 247] on mat-panel-title "Add Student" at bounding box center [194, 251] width 277 height 17
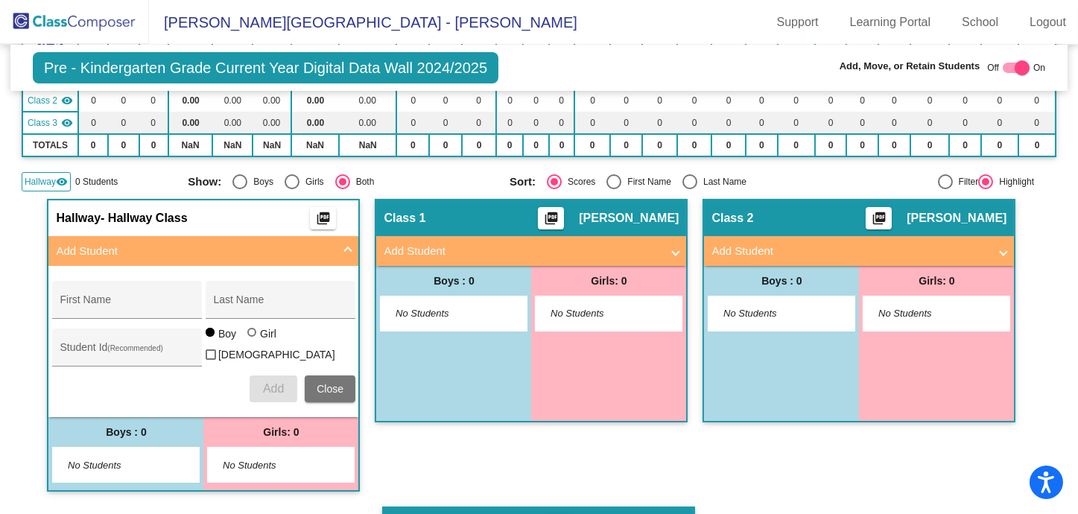
click at [325, 383] on span "Close" at bounding box center [330, 389] width 27 height 12
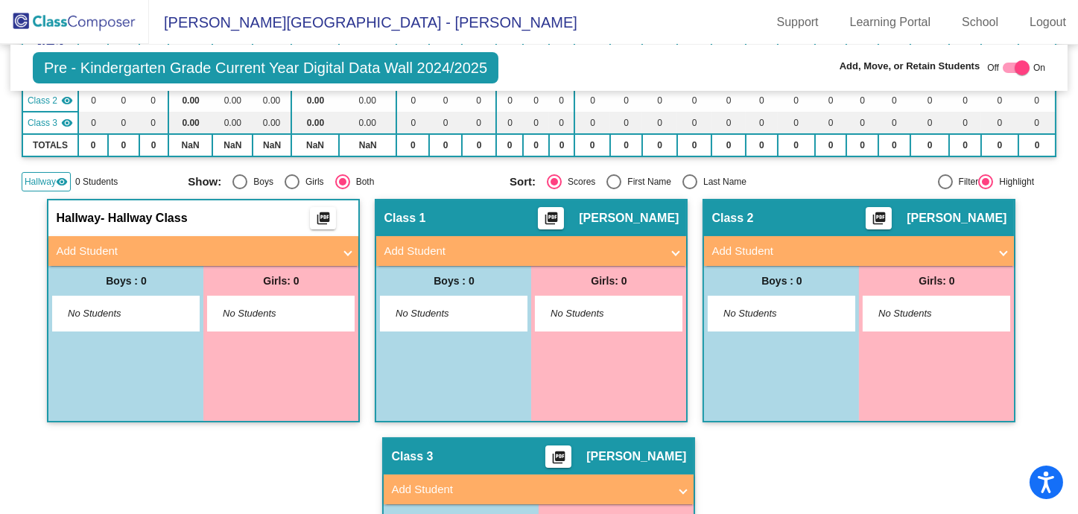
scroll to position [0, 0]
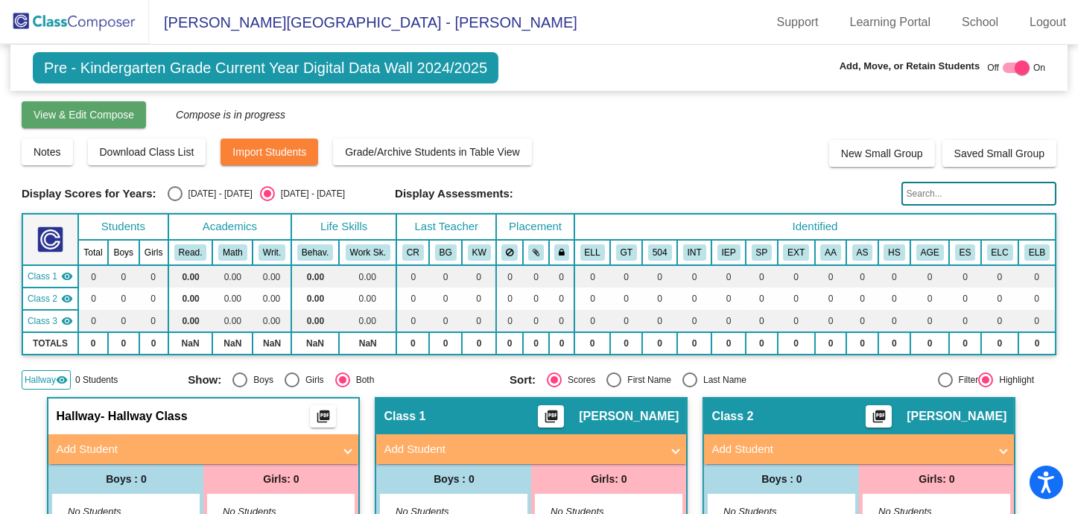
click at [89, 125] on button "View & Edit Compose" at bounding box center [84, 114] width 124 height 27
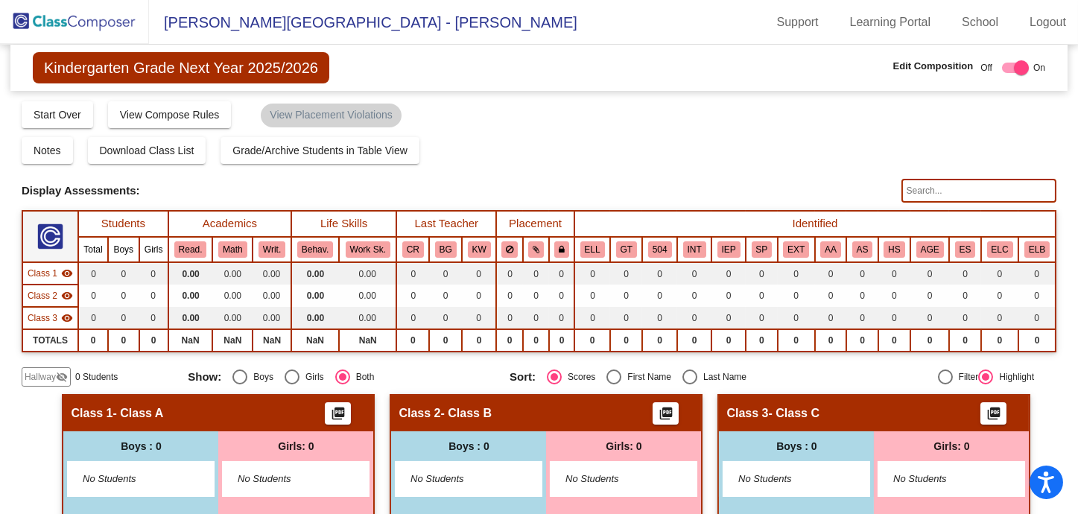
click at [257, 19] on span "[PERSON_NAME][GEOGRAPHIC_DATA] - [PERSON_NAME]" at bounding box center [363, 22] width 428 height 24
click at [1014, 68] on div at bounding box center [1021, 67] width 15 height 15
checkbox input "false"
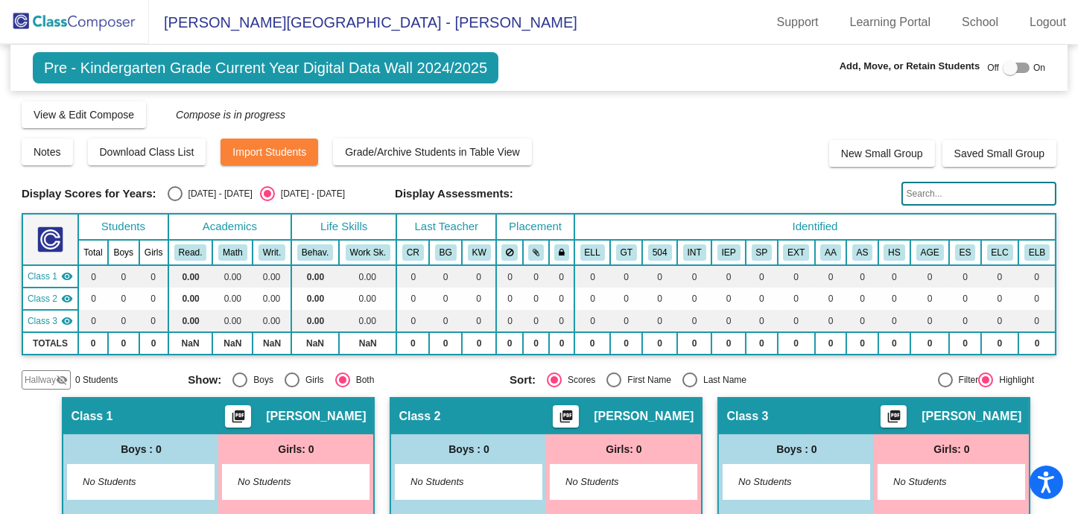
click at [123, 10] on img at bounding box center [74, 22] width 149 height 44
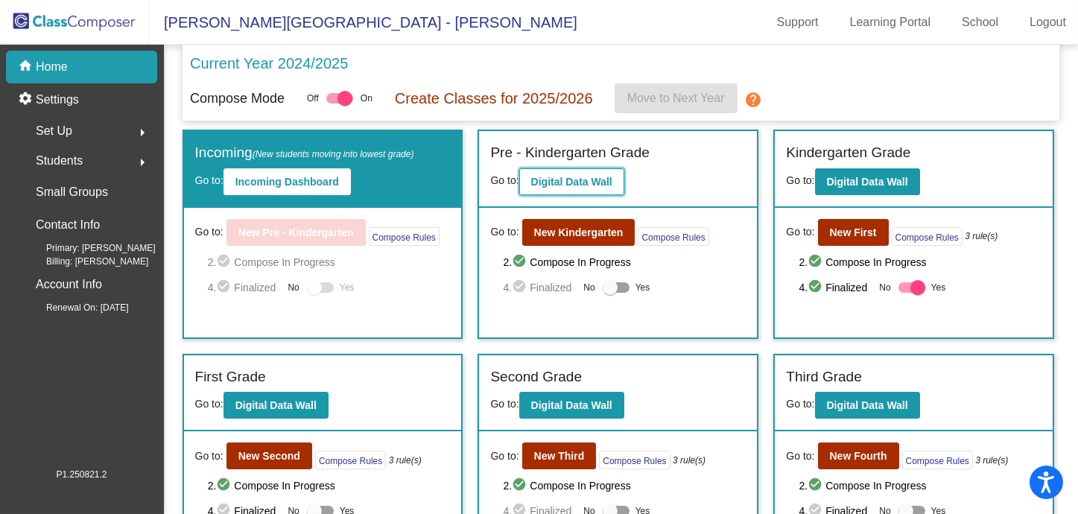
click at [576, 179] on b "Digital Data Wall" at bounding box center [571, 182] width 81 height 12
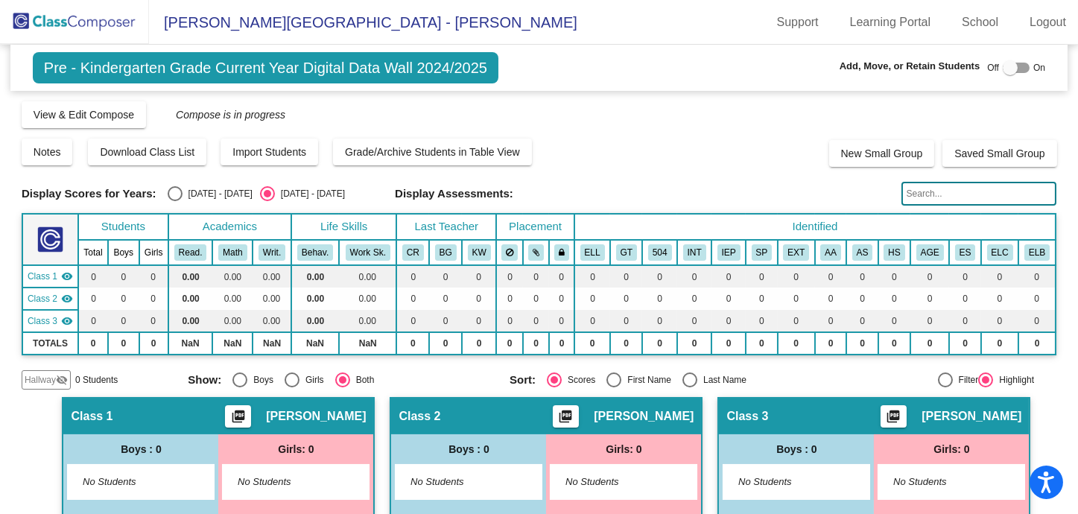
scroll to position [118, 0]
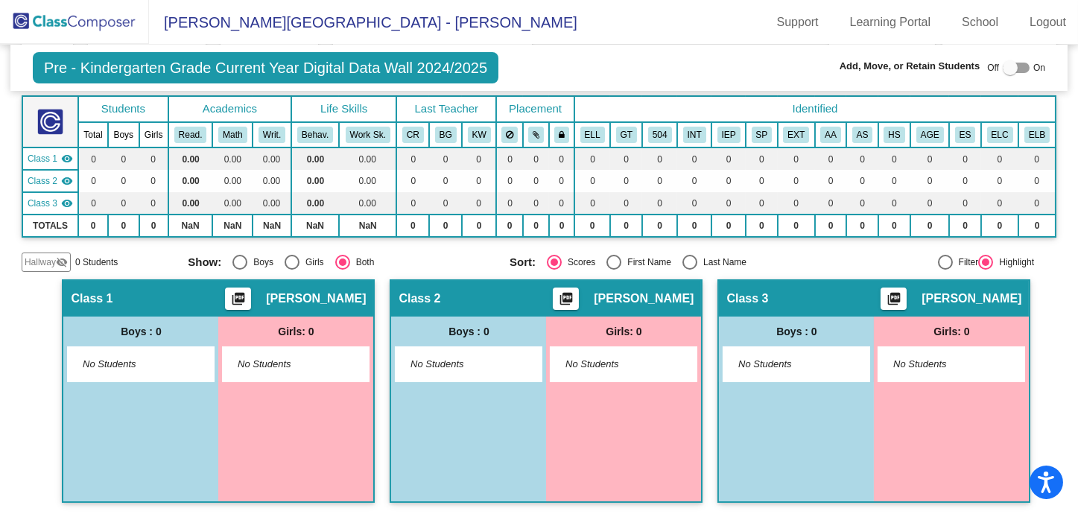
drag, startPoint x: 504, startPoint y: 323, endPoint x: 350, endPoint y: 337, distance: 154.7
click at [0, 0] on div "Girls: 0" at bounding box center [0, 0] width 0 height 0
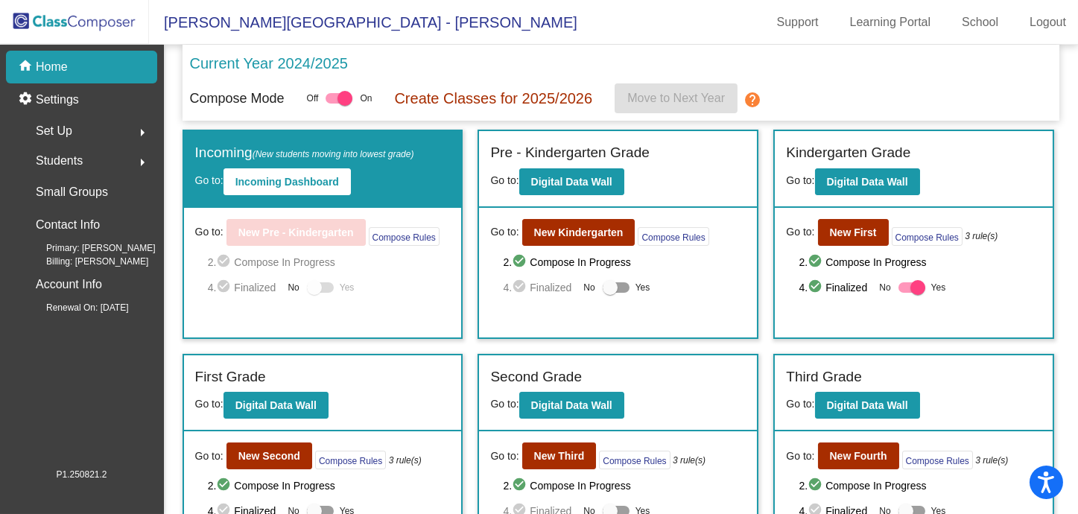
click at [58, 162] on span "Students" at bounding box center [59, 160] width 47 height 21
